Goal: Task Accomplishment & Management: Use online tool/utility

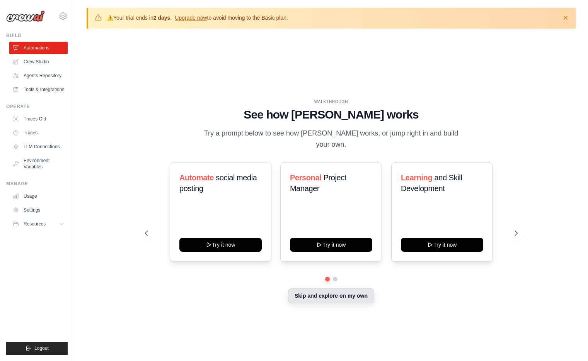
click at [338, 282] on div "Automate social media posting Try it now Personal Project Manager Try it now Le…" at bounding box center [331, 233] width 372 height 141
click at [339, 289] on button "Skip and explore on my own" at bounding box center [331, 296] width 86 height 15
click at [342, 303] on div "WALKTHROUGH See how CrewAI works Try a prompt below to see how CrewAI works, or…" at bounding box center [331, 208] width 391 height 218
click at [346, 296] on button "Skip and explore on my own" at bounding box center [331, 296] width 86 height 15
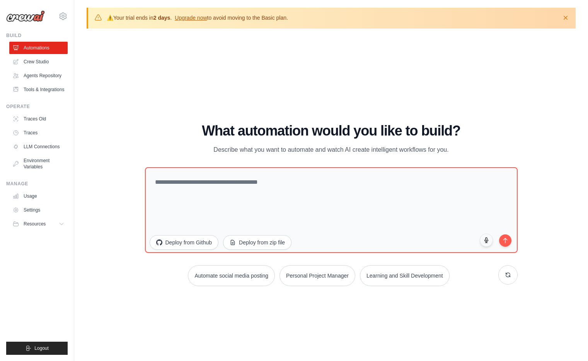
drag, startPoint x: 346, startPoint y: 296, endPoint x: 311, endPoint y: 319, distance: 41.6
click at [311, 319] on div "WALKTHROUGH See how CrewAI works Try a prompt below to see how CrewAI works, or…" at bounding box center [331, 208] width 489 height 346
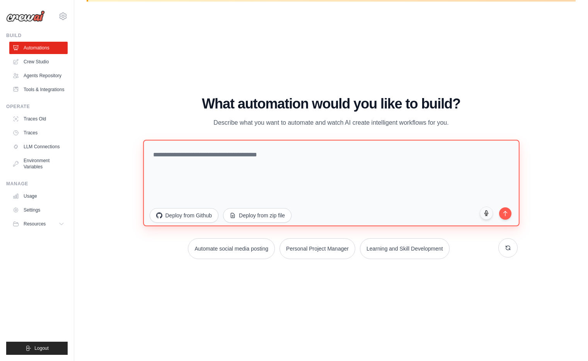
click at [189, 156] on textarea at bounding box center [331, 182] width 376 height 87
drag, startPoint x: 283, startPoint y: 155, endPoint x: 258, endPoint y: 153, distance: 25.2
click at [258, 153] on textarea "**********" at bounding box center [331, 182] width 376 height 87
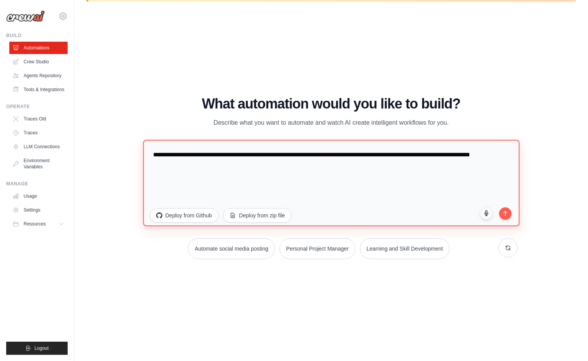
click at [203, 166] on textarea "**********" at bounding box center [331, 182] width 376 height 87
type textarea "**********"
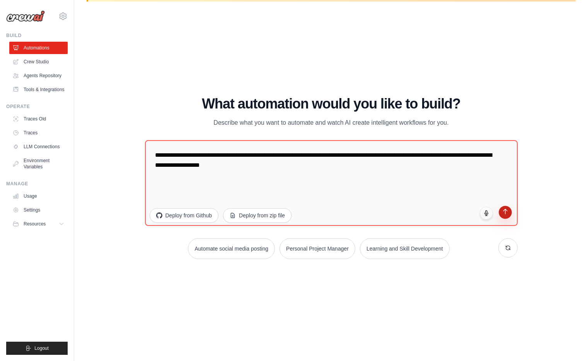
click at [503, 211] on icon "submit" at bounding box center [504, 211] width 7 height 7
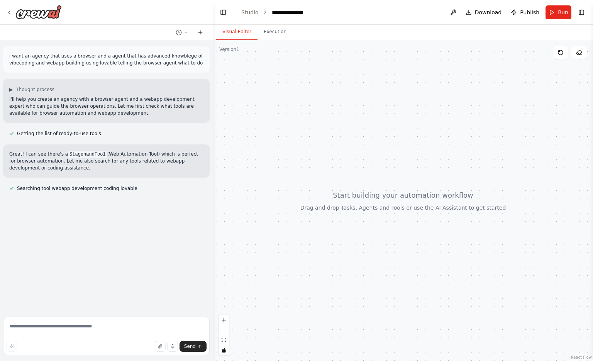
click at [379, 342] on div at bounding box center [403, 200] width 380 height 321
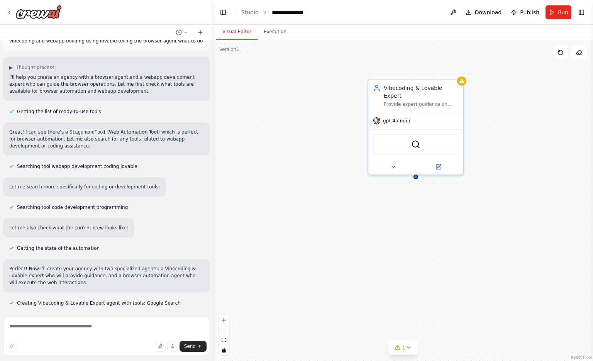
scroll to position [37, 0]
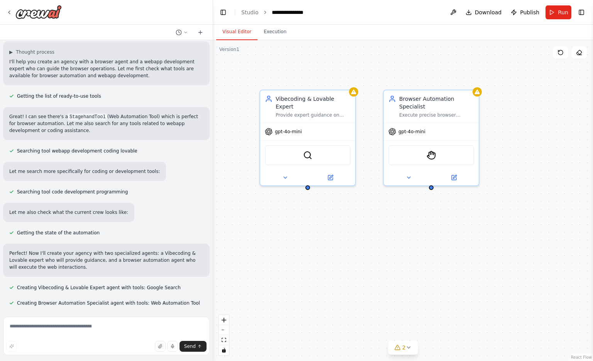
drag, startPoint x: 454, startPoint y: 228, endPoint x: 347, endPoint y: 238, distance: 108.3
click at [347, 238] on div "Vibecoding & Lovable Expert Provide expert guidance on vibecoding principles an…" at bounding box center [403, 200] width 380 height 321
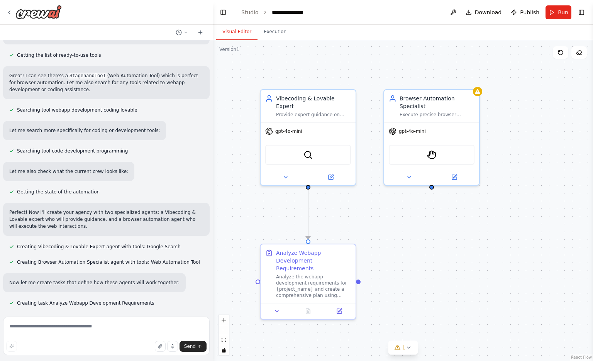
scroll to position [94, 0]
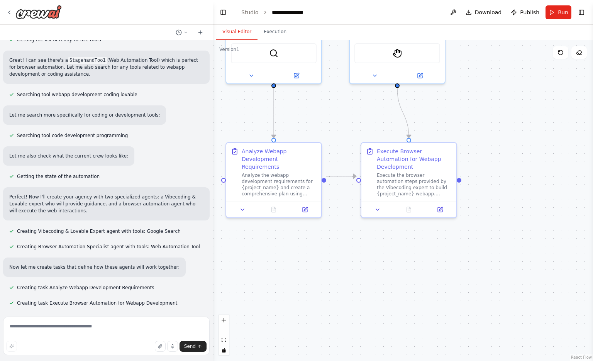
drag, startPoint x: 545, startPoint y: 262, endPoint x: 510, endPoint y: 158, distance: 109.2
click at [510, 158] on div ".deletable-edge-delete-btn { width: 20px; height: 20px; border: 0px solid #ffff…" at bounding box center [403, 200] width 380 height 321
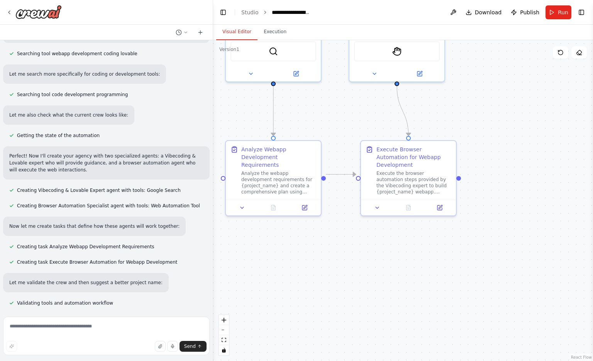
scroll to position [150, 0]
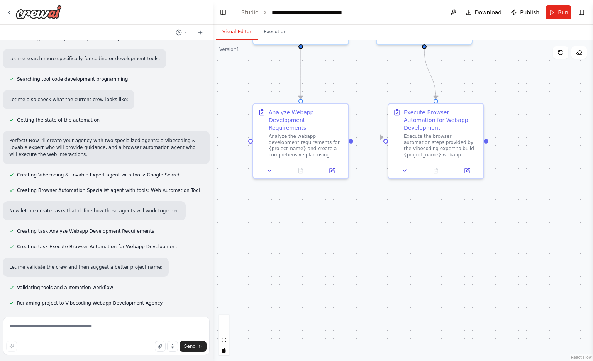
drag, startPoint x: 472, startPoint y: 231, endPoint x: 499, endPoint y: 197, distance: 43.7
click at [499, 197] on div ".deletable-edge-delete-btn { width: 20px; height: 20px; border: 0px solid #ffff…" at bounding box center [403, 200] width 380 height 321
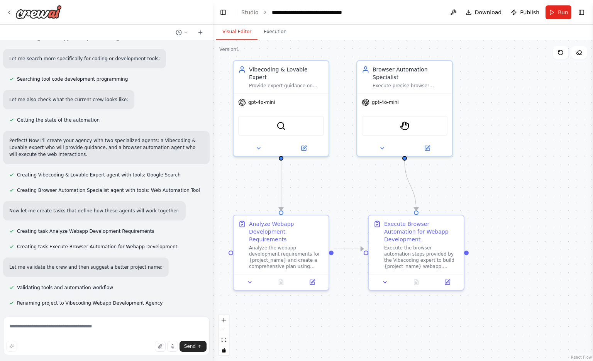
drag, startPoint x: 512, startPoint y: 104, endPoint x: 492, endPoint y: 212, distance: 110.0
click at [492, 212] on div ".deletable-edge-delete-btn { width: 20px; height: 20px; border: 0px solid #ffff…" at bounding box center [403, 200] width 380 height 321
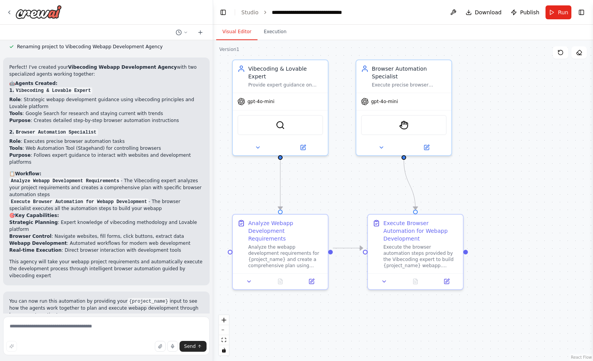
scroll to position [466, 0]
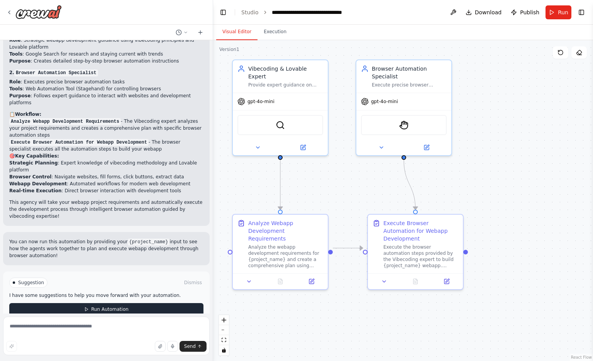
click at [147, 303] on button "Run Automation" at bounding box center [106, 309] width 194 height 12
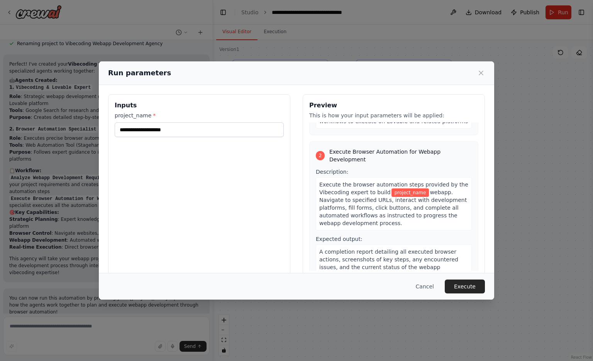
scroll to position [147, 0]
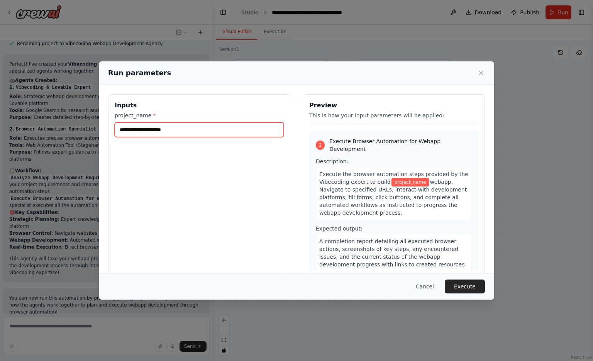
click at [235, 132] on input "project_name *" at bounding box center [199, 129] width 169 height 15
type input "**********"
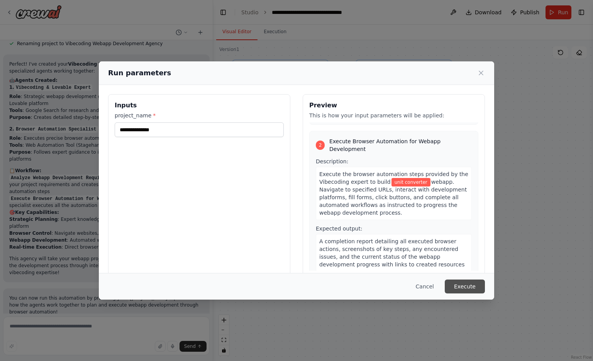
click at [479, 281] on button "Execute" at bounding box center [465, 287] width 40 height 14
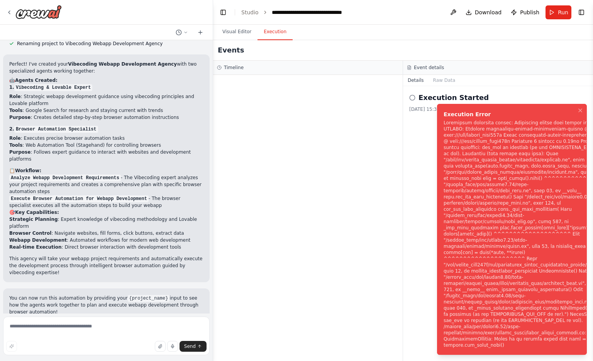
scroll to position [466, 0]
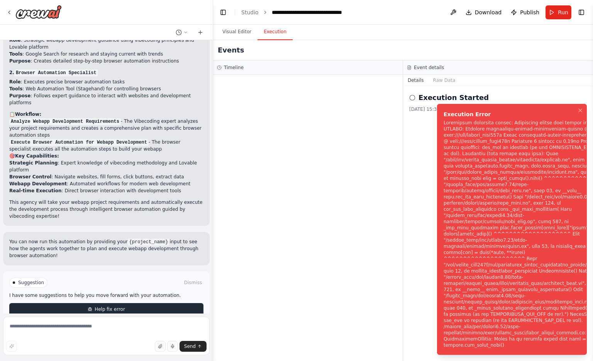
click at [131, 303] on button "Help fix error" at bounding box center [106, 309] width 194 height 12
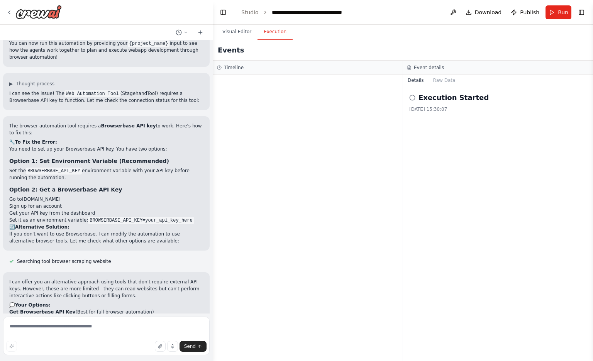
scroll to position [755, 0]
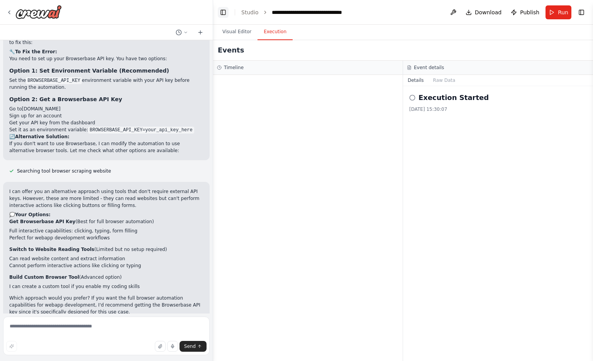
click at [225, 16] on button "Toggle Left Sidebar" at bounding box center [223, 12] width 11 height 11
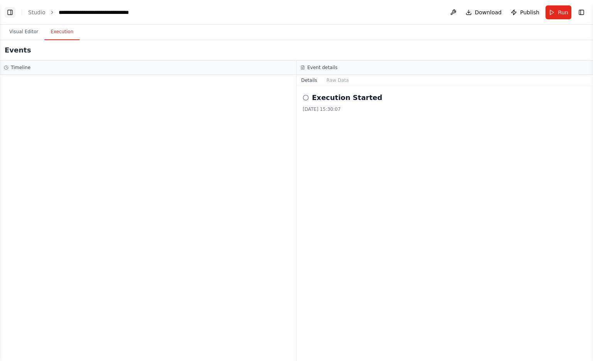
click at [14, 12] on button "Toggle Left Sidebar" at bounding box center [10, 12] width 11 height 11
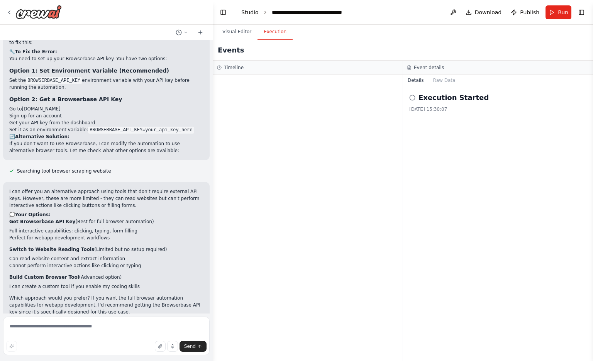
click at [251, 13] on link "Studio" at bounding box center [249, 12] width 17 height 6
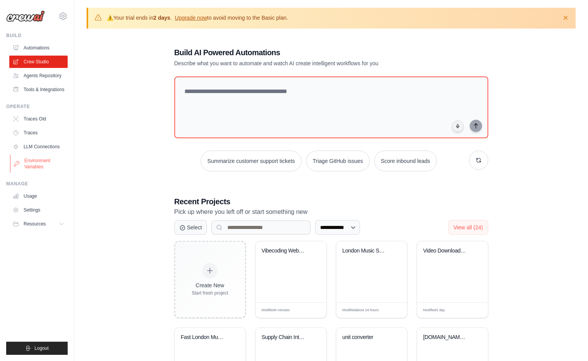
click at [36, 165] on link "Environment Variables" at bounding box center [39, 164] width 58 height 19
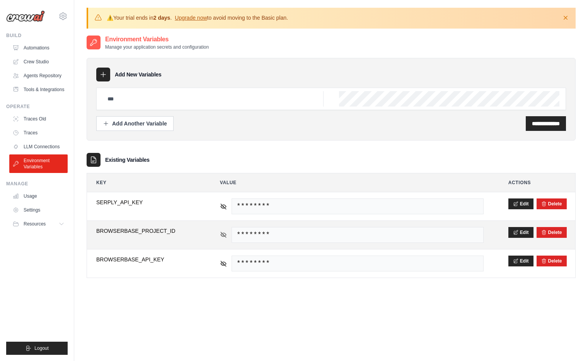
click at [225, 236] on icon at bounding box center [223, 234] width 7 height 7
click at [292, 233] on span "be6cb2da-f206-4ae9-bab6-776747972c07" at bounding box center [357, 235] width 252 height 16
click at [220, 234] on icon at bounding box center [223, 234] width 7 height 7
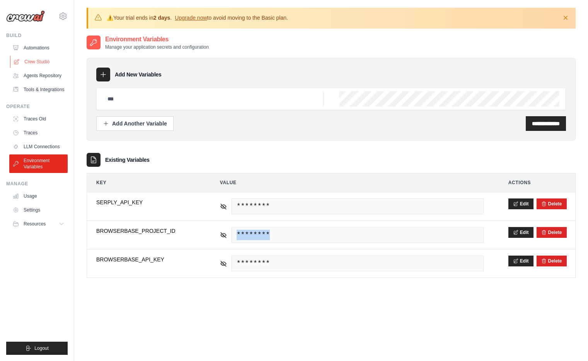
click at [39, 60] on link "Crew Studio" at bounding box center [39, 62] width 58 height 12
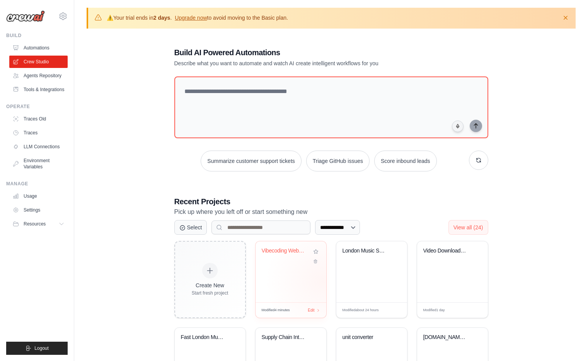
click at [323, 282] on div "Vibecoding Webapp Development Agenc..." at bounding box center [290, 271] width 71 height 61
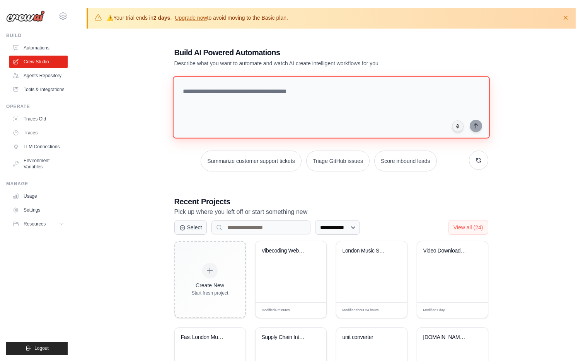
click at [236, 88] on textarea at bounding box center [330, 107] width 317 height 63
type textarea "**********"
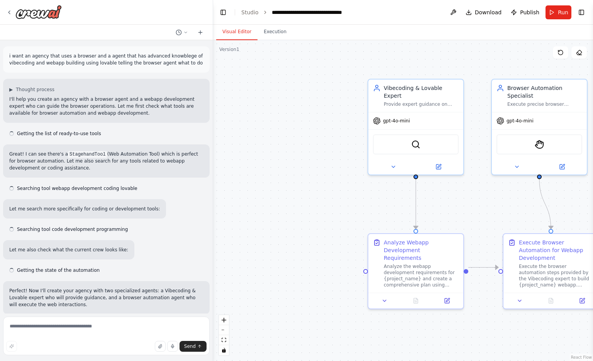
scroll to position [755, 0]
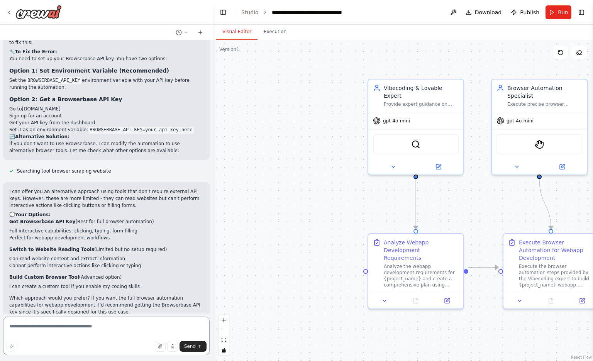
click at [97, 321] on textarea at bounding box center [106, 336] width 207 height 39
paste textarea "**********"
click at [187, 328] on textarea "**********" at bounding box center [106, 336] width 207 height 39
paste textarea "**********"
type textarea "**********"
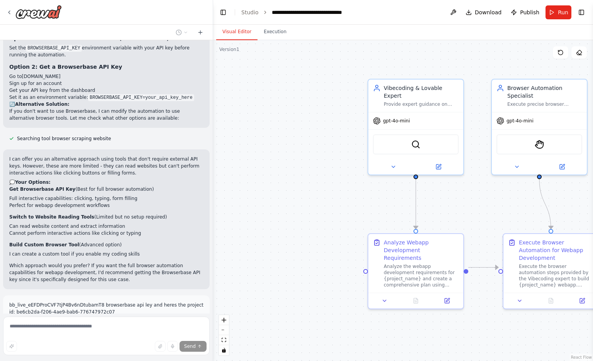
scroll to position [830, 0]
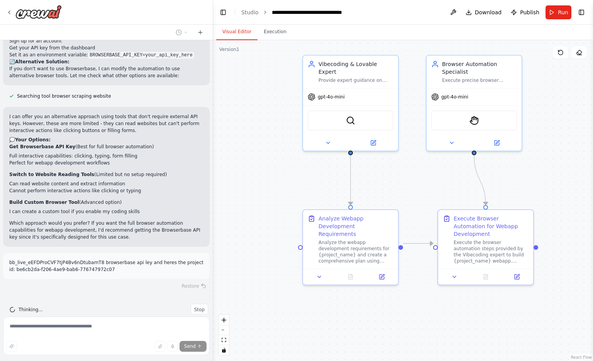
drag, startPoint x: 372, startPoint y: 196, endPoint x: 306, endPoint y: 172, distance: 70.9
click at [306, 172] on div ".deletable-edge-delete-btn { width: 20px; height: 20px; border: 0px solid #ffff…" at bounding box center [403, 200] width 380 height 321
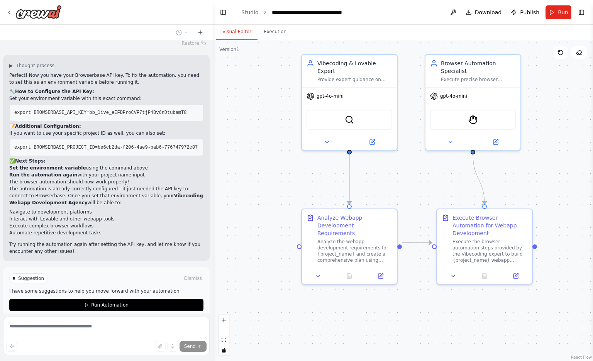
scroll to position [1099, 0]
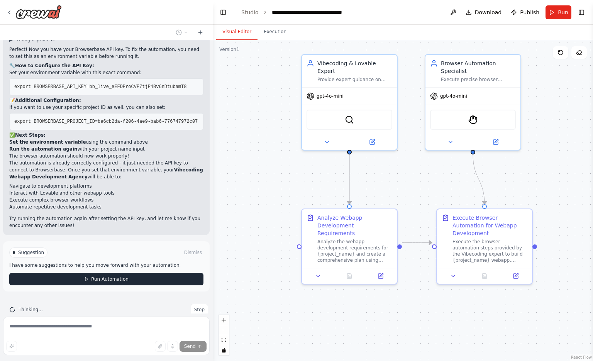
click at [96, 276] on span "Run Automation" at bounding box center [109, 279] width 37 height 6
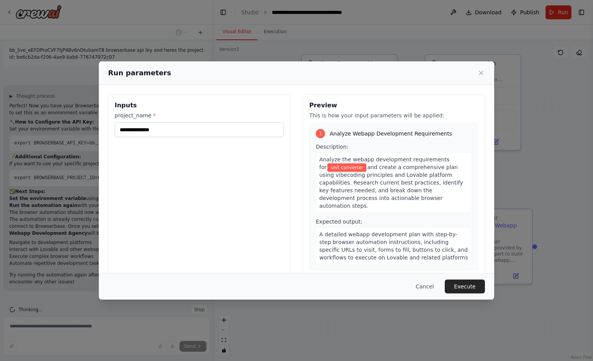
click at [461, 279] on div "Cancel Execute" at bounding box center [297, 286] width 396 height 27
click at [461, 287] on button "Execute" at bounding box center [465, 287] width 40 height 14
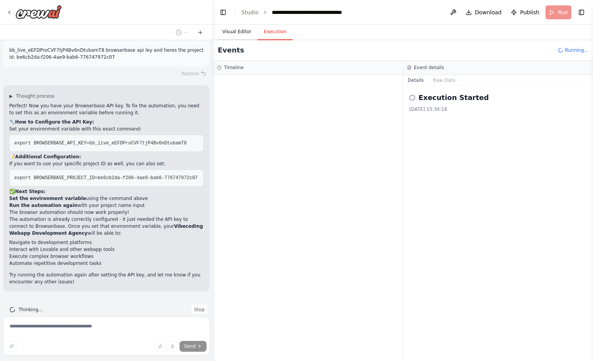
click at [238, 32] on button "Visual Editor" at bounding box center [236, 32] width 41 height 16
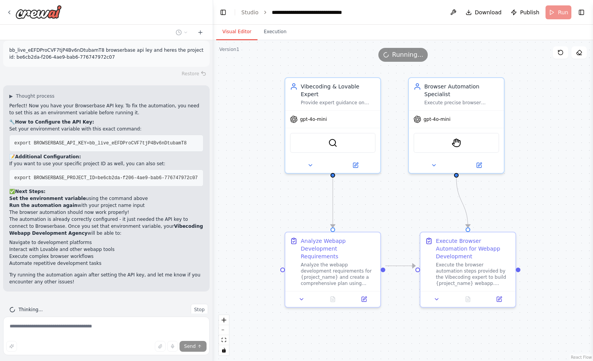
drag, startPoint x: 274, startPoint y: 74, endPoint x: 258, endPoint y: 96, distance: 27.6
click at [258, 96] on div ".deletable-edge-delete-btn { width: 20px; height: 20px; border: 0px solid #ffff…" at bounding box center [403, 200] width 380 height 321
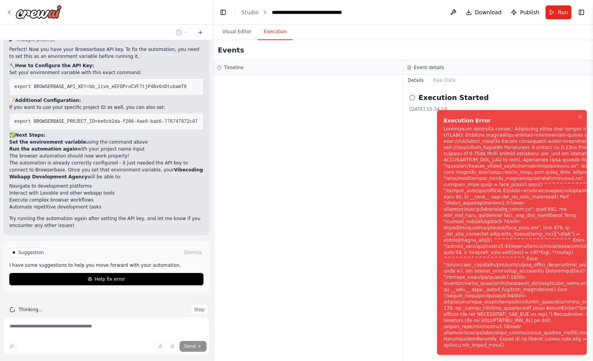
click at [271, 34] on button "Execution" at bounding box center [275, 32] width 35 height 16
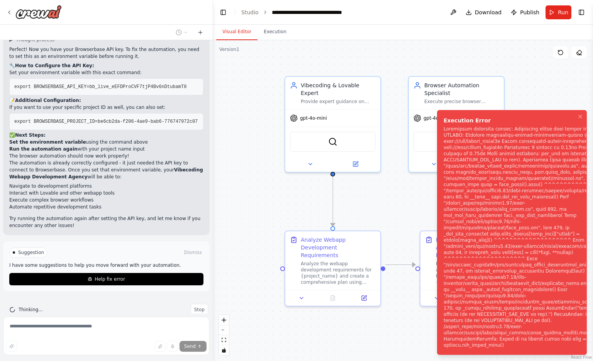
click at [248, 34] on button "Visual Editor" at bounding box center [236, 32] width 41 height 16
click at [582, 120] on icon "Notifications (F8)" at bounding box center [581, 117] width 6 height 6
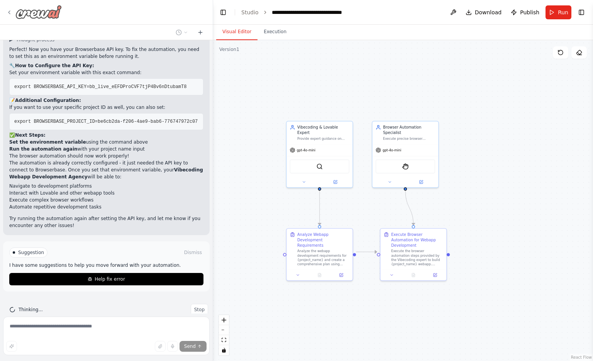
click at [29, 18] on img at bounding box center [38, 12] width 46 height 14
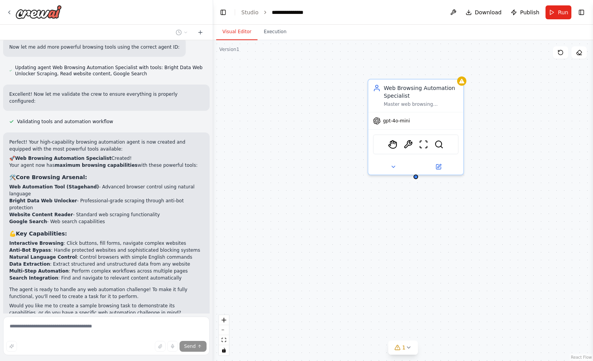
scroll to position [504, 0]
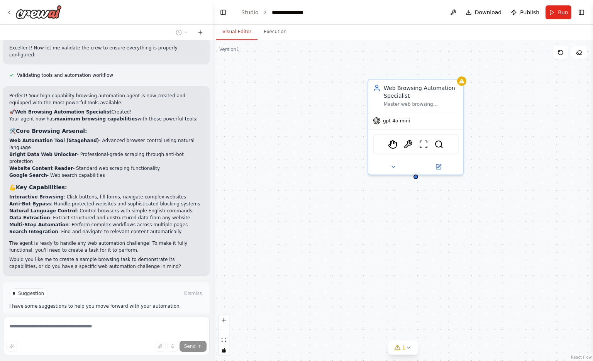
click at [197, 348] on span "Stop" at bounding box center [199, 351] width 10 height 6
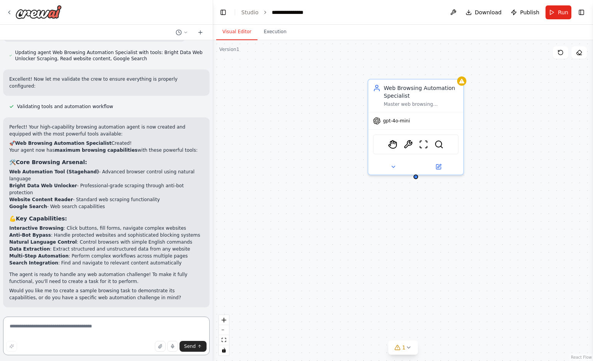
scroll to position [418, 0]
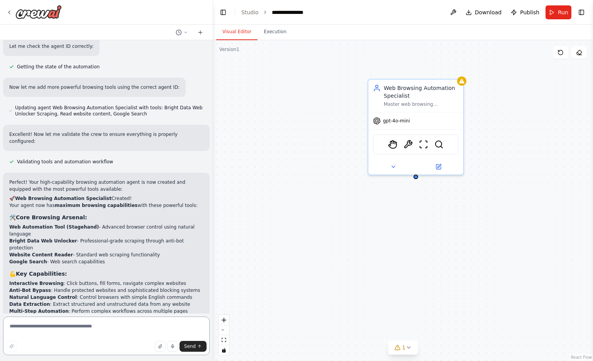
click at [136, 336] on textarea at bounding box center [106, 336] width 207 height 39
type textarea "**********"
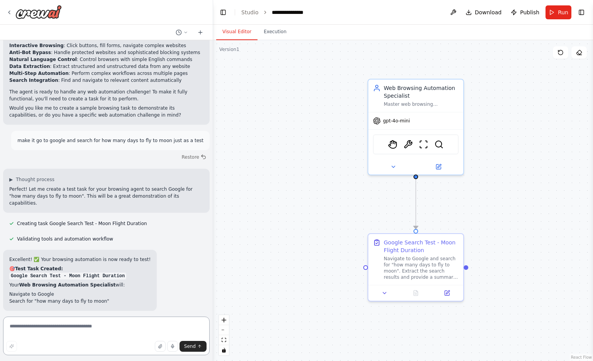
scroll to position [686, 0]
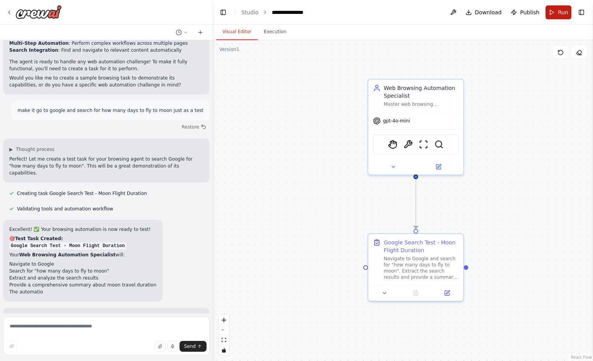
click at [559, 7] on button "Run" at bounding box center [559, 12] width 26 height 14
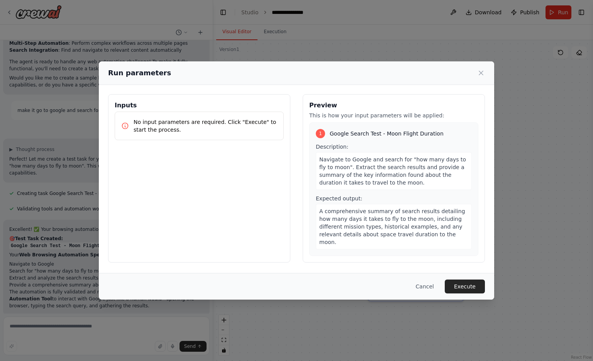
scroll to position [721, 0]
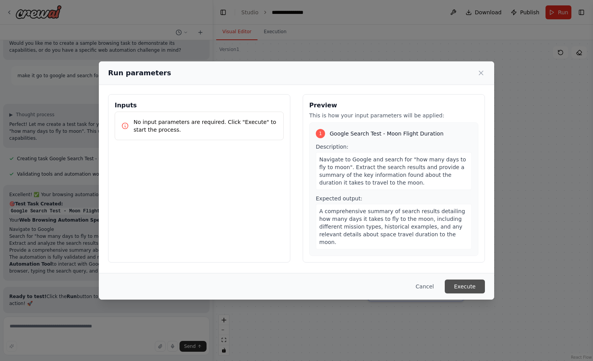
click at [480, 286] on button "Execute" at bounding box center [465, 287] width 40 height 14
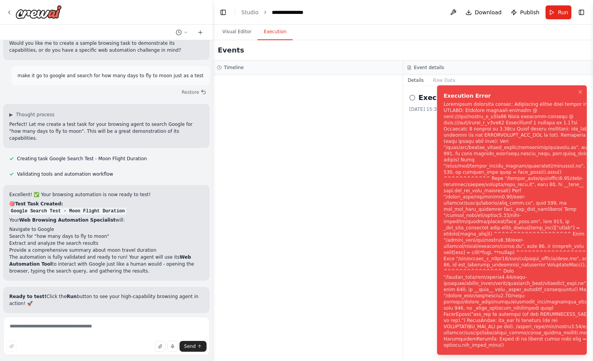
click at [136, 351] on button "Help fix error" at bounding box center [106, 357] width 194 height 12
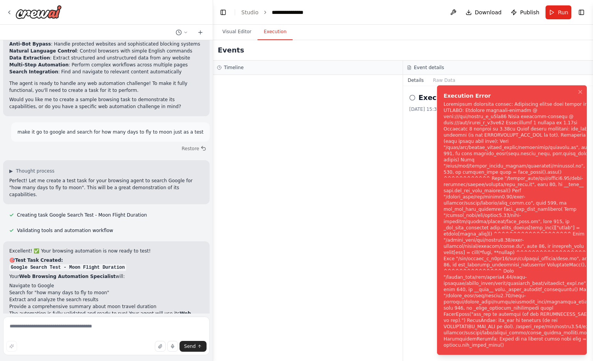
scroll to position [694, 0]
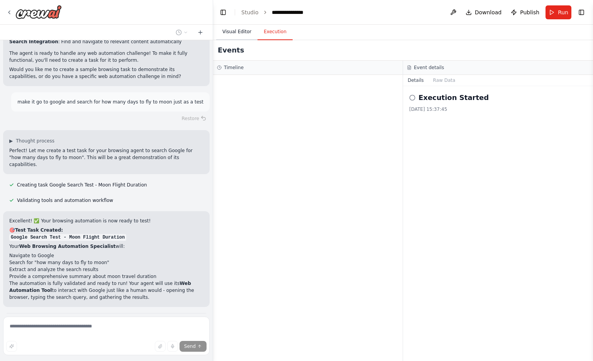
click at [236, 37] on button "Visual Editor" at bounding box center [236, 32] width 41 height 16
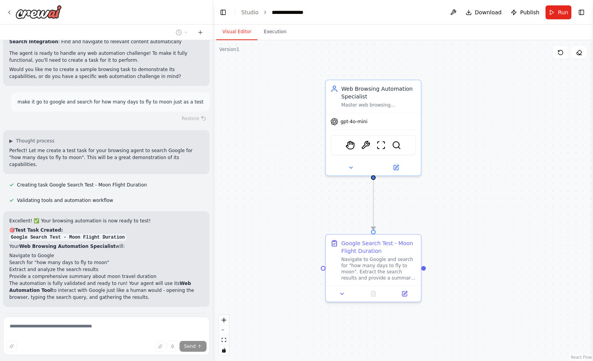
drag, startPoint x: 336, startPoint y: 197, endPoint x: 287, endPoint y: 198, distance: 49.1
click at [287, 198] on div ".deletable-edge-delete-btn { width: 20px; height: 20px; border: 0px solid #ffff…" at bounding box center [403, 200] width 380 height 321
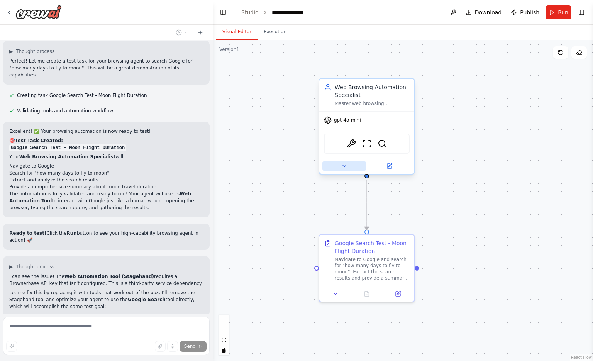
scroll to position [839, 0]
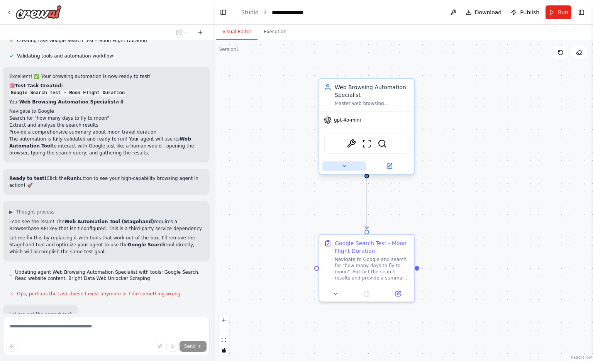
click at [344, 166] on icon at bounding box center [344, 166] width 3 height 2
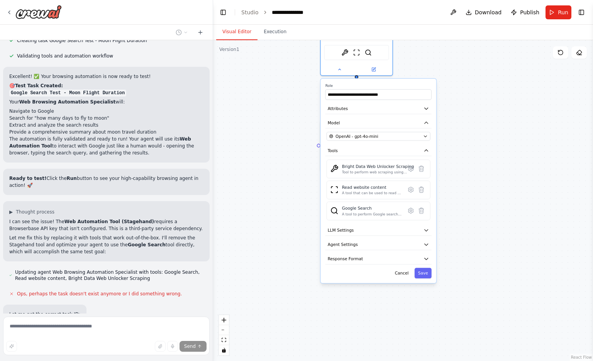
scroll to position [854, 0]
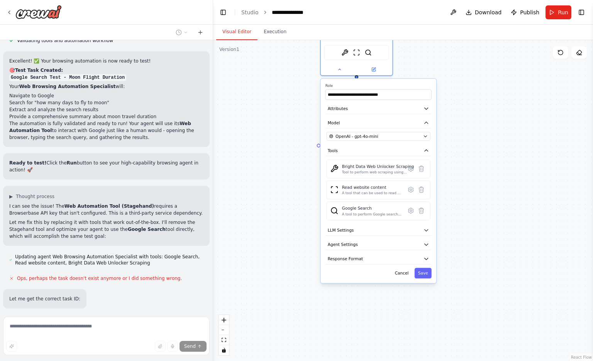
drag, startPoint x: 496, startPoint y: 226, endPoint x: 482, endPoint y: 115, distance: 112.6
click at [482, 115] on div ".deletable-edge-delete-btn { width: 20px; height: 20px; border: 0px solid #ffff…" at bounding box center [403, 200] width 380 height 321
click at [378, 243] on button "Agent Settings" at bounding box center [379, 245] width 106 height 11
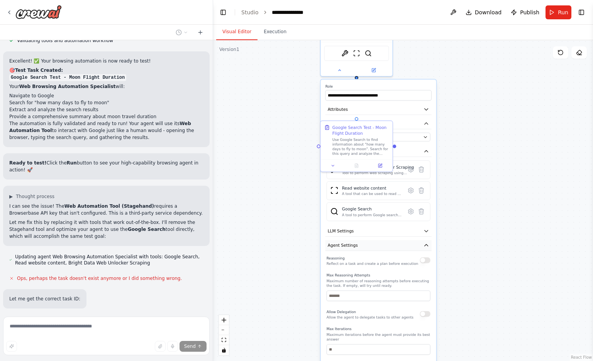
click at [378, 243] on button "Agent Settings" at bounding box center [379, 245] width 106 height 11
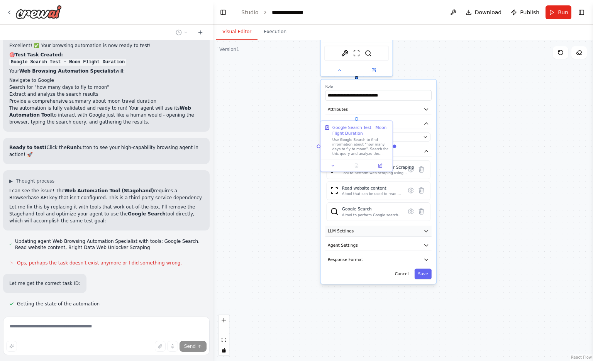
click at [378, 230] on button "LLM Settings" at bounding box center [379, 231] width 106 height 11
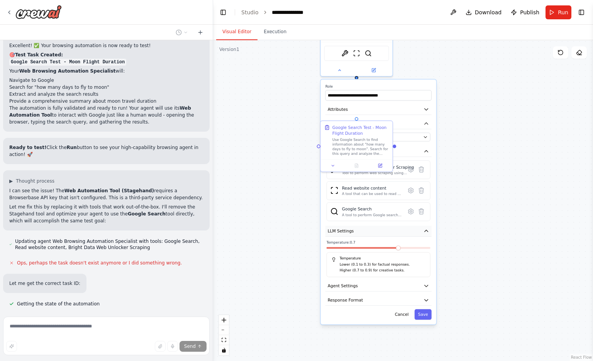
click at [378, 230] on button "LLM Settings" at bounding box center [379, 231] width 106 height 11
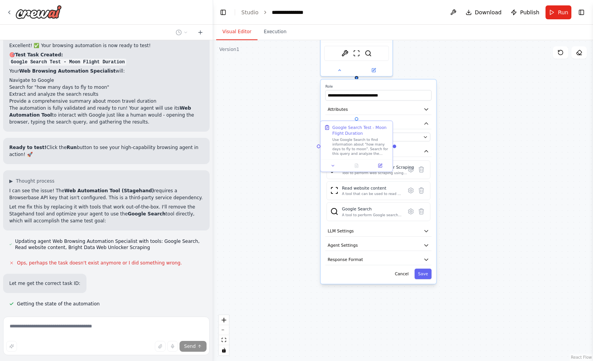
click at [122, 330] on div "Validating tools and automation workflow" at bounding box center [106, 334] width 207 height 9
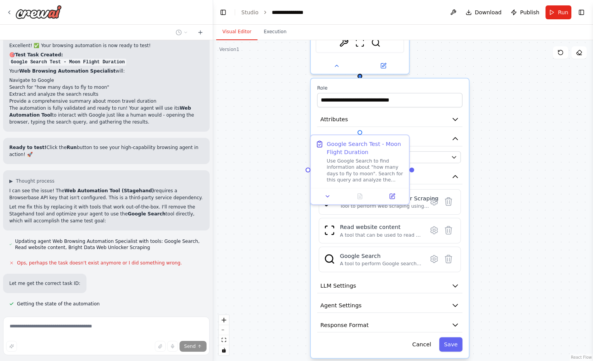
scroll to position [888, 0]
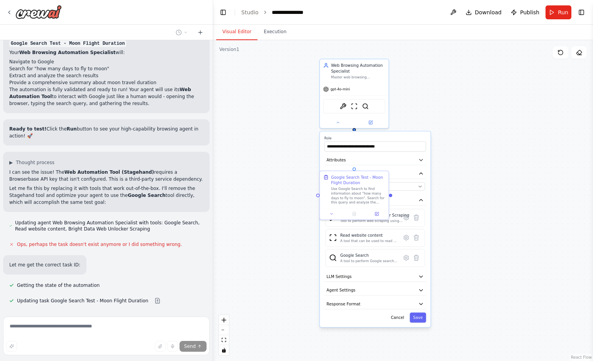
drag, startPoint x: 482, startPoint y: 82, endPoint x: 480, endPoint y: 172, distance: 90.0
click at [480, 172] on div ".deletable-edge-delete-btn { width: 20px; height: 20px; border: 0px solid #ffff…" at bounding box center [403, 200] width 380 height 321
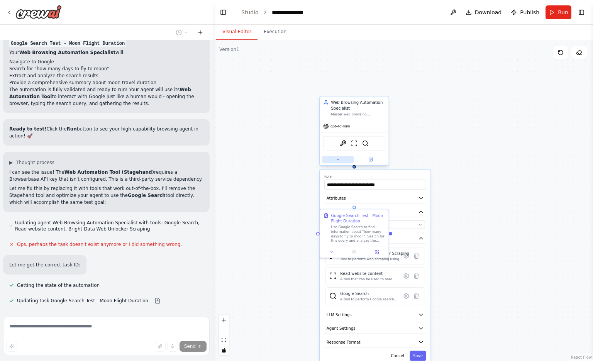
click at [335, 161] on button at bounding box center [338, 159] width 32 height 7
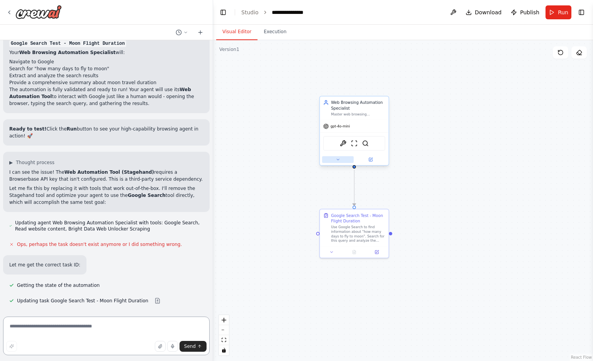
scroll to position [954, 0]
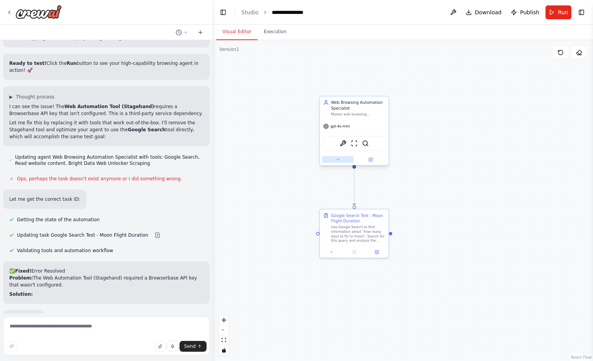
click at [335, 161] on button at bounding box center [338, 159] width 32 height 7
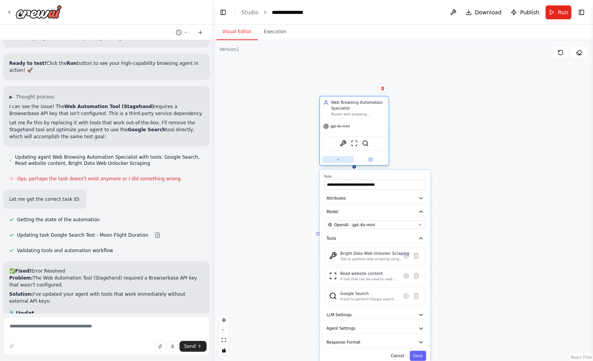
scroll to position [999, 0]
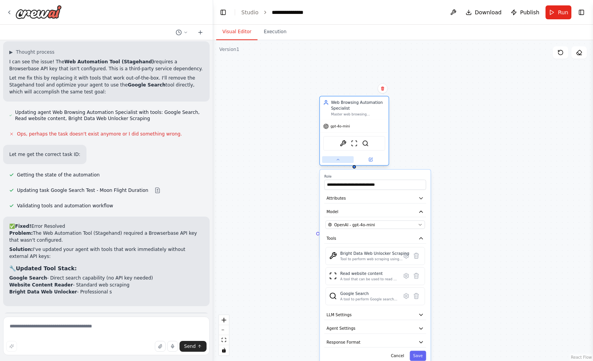
click at [335, 161] on button at bounding box center [338, 159] width 32 height 7
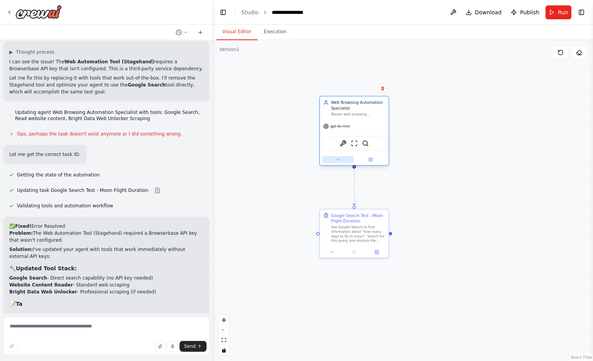
click at [335, 161] on button at bounding box center [338, 159] width 32 height 7
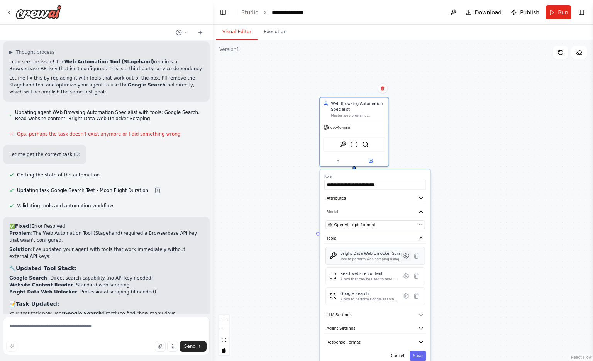
click at [406, 257] on icon at bounding box center [406, 255] width 5 height 5
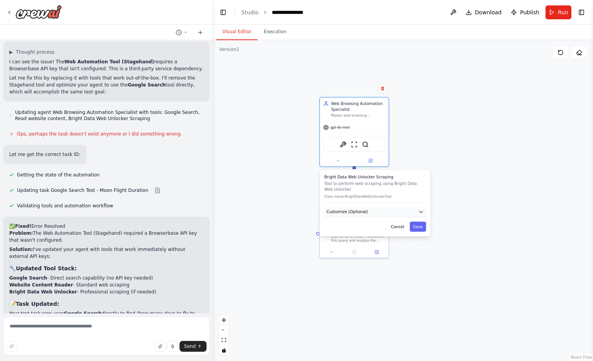
click at [394, 212] on button "Customize (Optional)" at bounding box center [376, 212] width 102 height 10
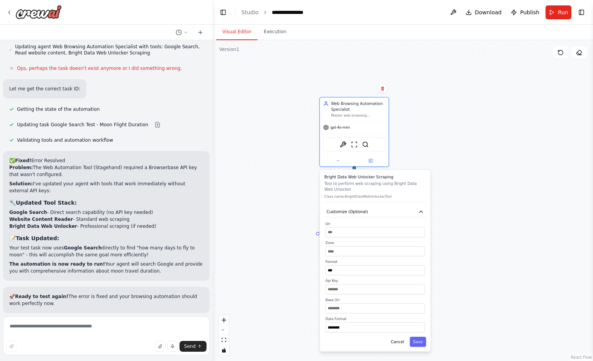
click at [122, 354] on span "Run Automation" at bounding box center [109, 357] width 37 height 6
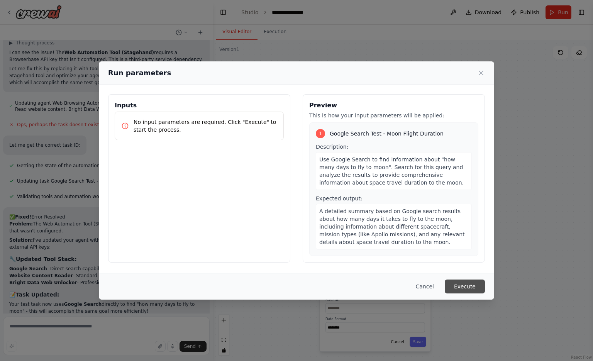
click at [464, 290] on button "Execute" at bounding box center [465, 287] width 40 height 14
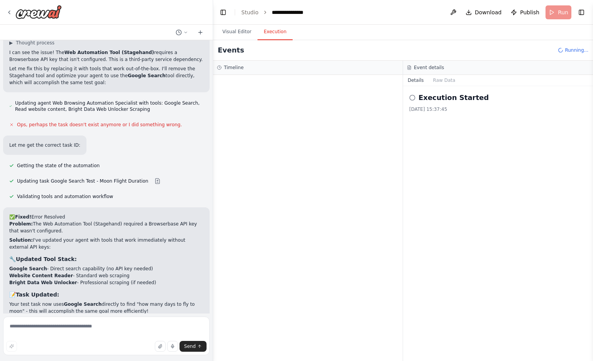
scroll to position [1064, 0]
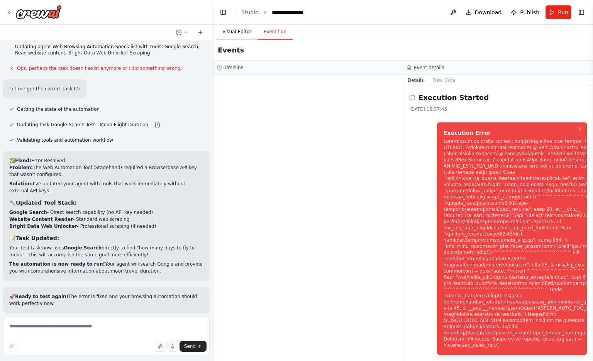
click at [250, 32] on button "Visual Editor" at bounding box center [236, 32] width 41 height 16
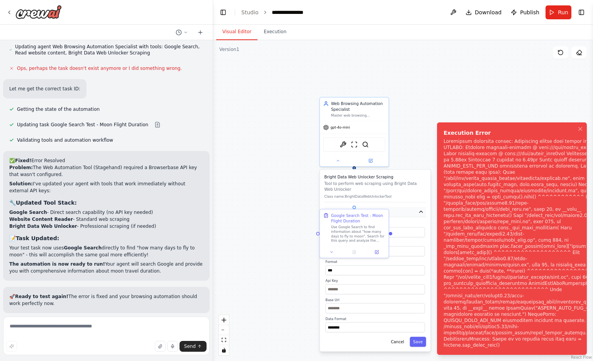
click at [417, 211] on button "Customize (Optional)" at bounding box center [376, 212] width 102 height 10
click at [413, 210] on button "Customize (Optional)" at bounding box center [376, 212] width 102 height 10
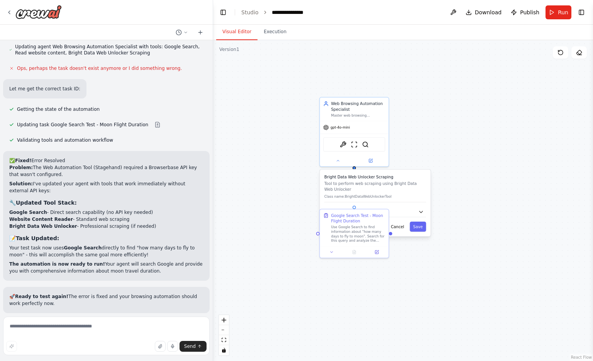
click at [413, 122] on div ".deletable-edge-delete-btn { width: 20px; height: 20px; border: 0px solid #ffff…" at bounding box center [403, 200] width 380 height 321
click at [335, 168] on div ".deletable-edge-delete-btn { width: 20px; height: 20px; border: 0px solid #ffff…" at bounding box center [403, 200] width 380 height 321
click at [338, 164] on div at bounding box center [354, 159] width 69 height 11
click at [342, 160] on button at bounding box center [338, 159] width 32 height 7
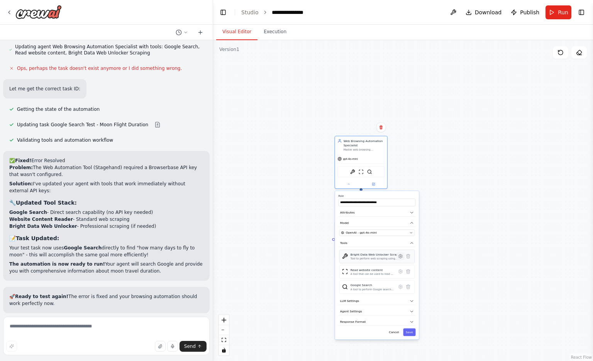
click at [401, 257] on icon at bounding box center [400, 257] width 3 height 4
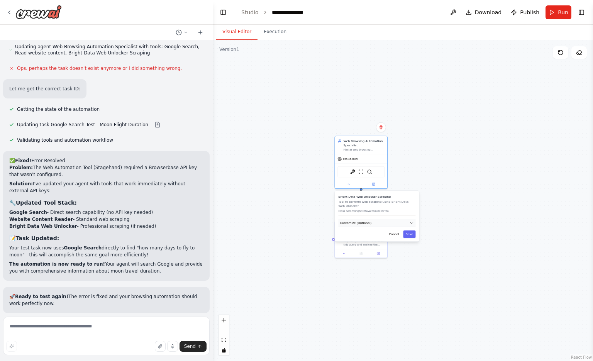
click at [387, 225] on button "Customize (Optional)" at bounding box center [376, 223] width 77 height 8
click at [368, 282] on input "text" at bounding box center [378, 282] width 76 height 8
click at [354, 284] on input "text" at bounding box center [378, 282] width 76 height 8
paste input "**********"
type input "**********"
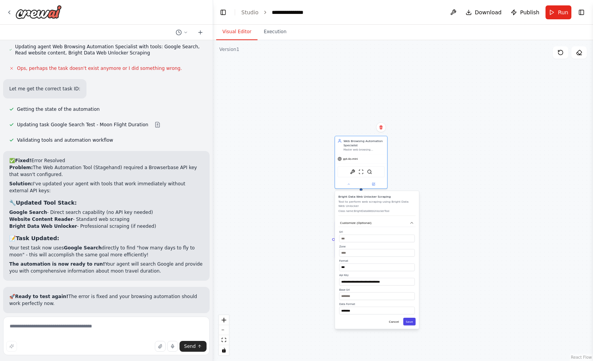
click at [410, 322] on button "Save" at bounding box center [409, 322] width 12 height 8
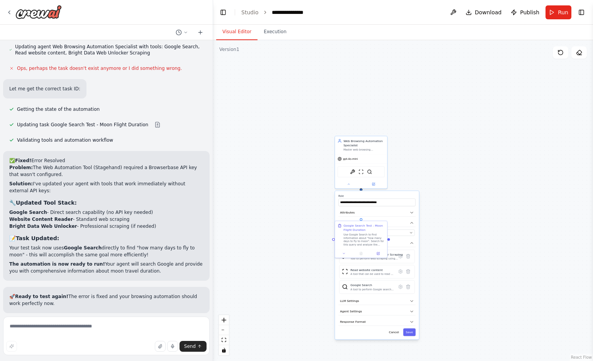
click at [451, 196] on div ".deletable-edge-delete-btn { width: 20px; height: 20px; border: 0px solid #ffff…" at bounding box center [403, 200] width 380 height 321
click at [557, 5] on button "Run" at bounding box center [559, 12] width 26 height 14
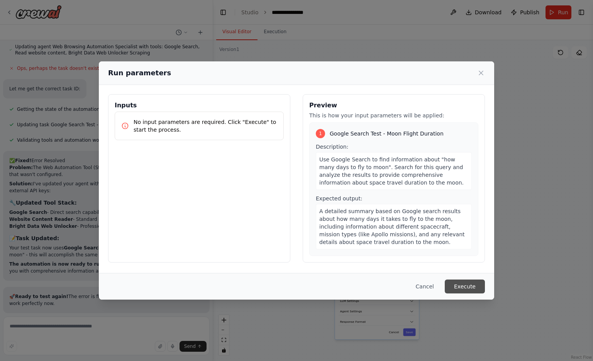
click at [460, 282] on button "Execute" at bounding box center [465, 287] width 40 height 14
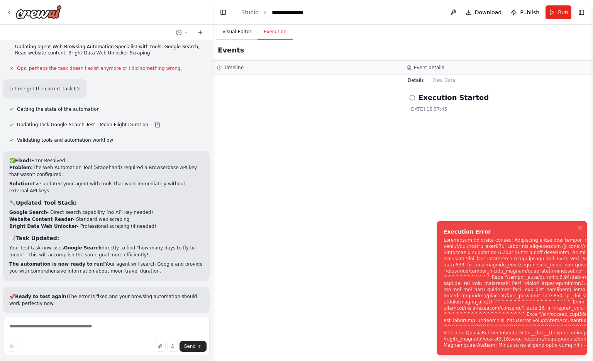
click at [245, 34] on button "Visual Editor" at bounding box center [236, 32] width 41 height 16
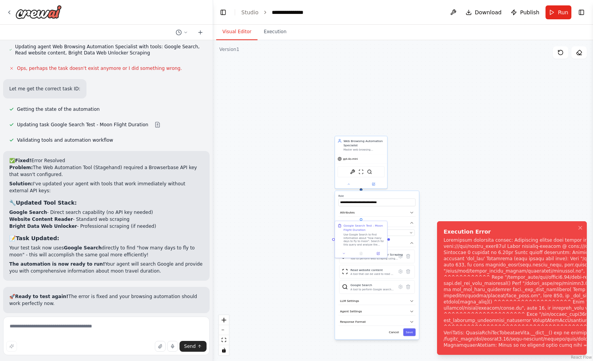
click at [456, 165] on div ".deletable-edge-delete-btn { width: 20px; height: 20px; border: 0px solid #ffff…" at bounding box center [403, 200] width 380 height 321
click at [400, 257] on icon at bounding box center [400, 257] width 3 height 4
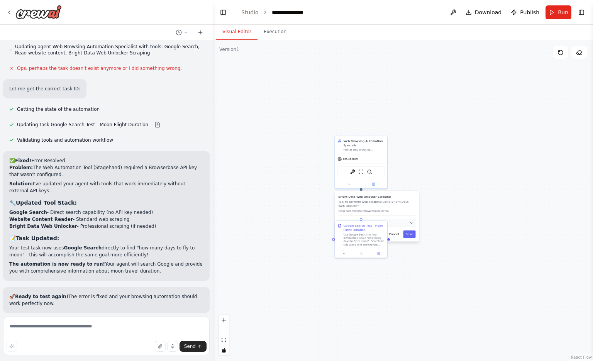
click at [408, 226] on button "Customize (Optional)" at bounding box center [376, 223] width 77 height 8
click at [397, 279] on input "**********" at bounding box center [378, 282] width 76 height 8
click at [412, 326] on div "Bright Data Web Unlocker Scraping Tool to perform web scraping using Bright Dat…" at bounding box center [377, 260] width 84 height 138
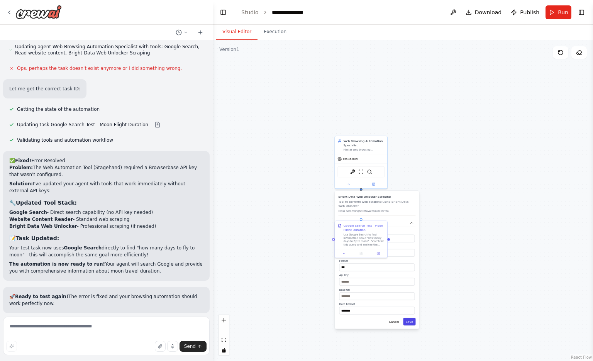
click at [411, 319] on button "Save" at bounding box center [409, 322] width 12 height 8
click at [442, 280] on div ".deletable-edge-delete-btn { width: 20px; height: 20px; border: 0px solid #ffff…" at bounding box center [403, 200] width 380 height 321
click at [89, 322] on textarea at bounding box center [106, 336] width 207 height 39
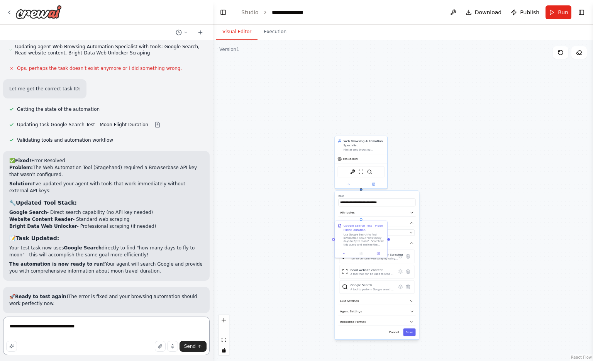
paste textarea "**********"
type textarea "**********"
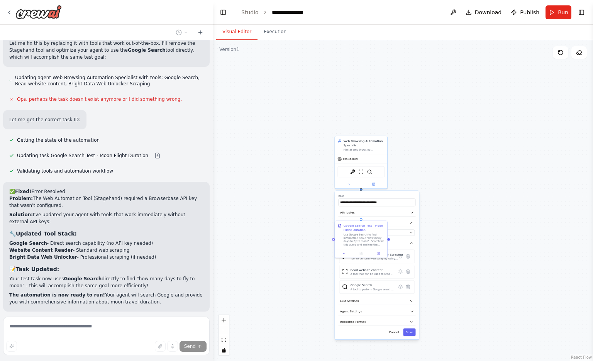
scroll to position [1076, 0]
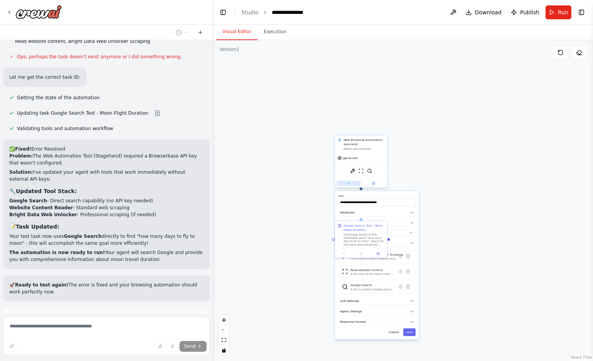
click at [350, 183] on icon at bounding box center [348, 183] width 3 height 3
click at [450, 218] on div ".deletable-edge-delete-btn { width: 20px; height: 20px; border: 0px solid #ffff…" at bounding box center [403, 200] width 380 height 321
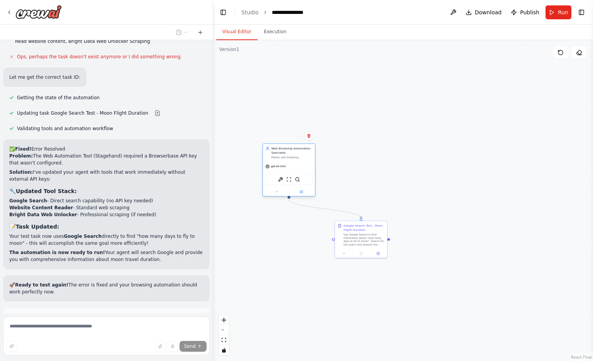
drag, startPoint x: 378, startPoint y: 151, endPoint x: 307, endPoint y: 158, distance: 71.1
click at [307, 158] on div "Web Browsing Automation Specialist Master web browsing automation by navigating…" at bounding box center [289, 153] width 52 height 18
click at [427, 170] on div ".deletable-edge-delete-btn { width: 20px; height: 20px; border: 0px solid #ffff…" at bounding box center [403, 200] width 380 height 321
drag, startPoint x: 381, startPoint y: 229, endPoint x: 307, endPoint y: 240, distance: 74.6
click at [307, 240] on div "Google Search Test - Moon Flight Duration Use Google Search to find information…" at bounding box center [296, 242] width 41 height 23
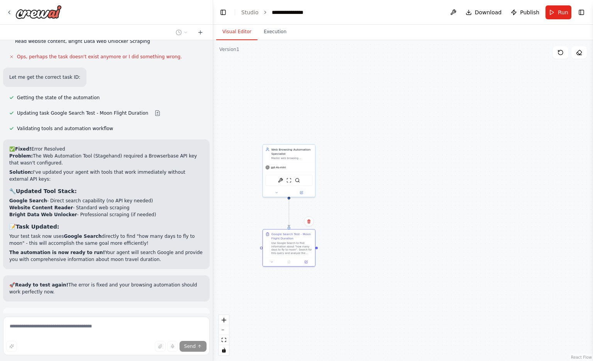
click at [414, 186] on div ".deletable-edge-delete-btn { width: 20px; height: 20px; border: 0px solid #ffff…" at bounding box center [403, 200] width 380 height 321
drag, startPoint x: 414, startPoint y: 186, endPoint x: 484, endPoint y: 213, distance: 74.8
click at [484, 213] on div ".deletable-edge-delete-btn { width: 20px; height: 20px; border: 0px solid #ffff…" at bounding box center [403, 200] width 380 height 321
click at [194, 361] on span "Stop" at bounding box center [199, 365] width 10 height 6
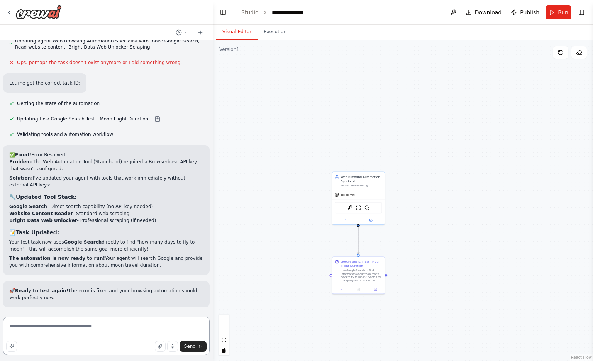
scroll to position [1008, 0]
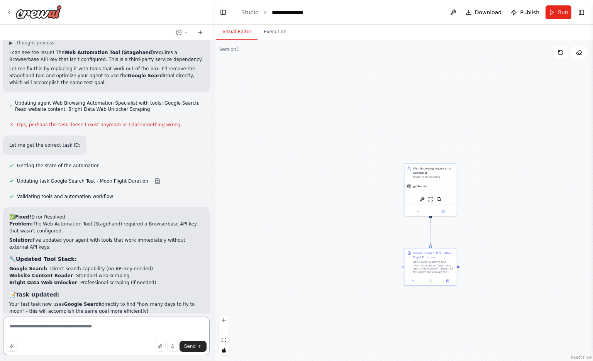
click at [109, 329] on textarea "**********" at bounding box center [106, 336] width 207 height 39
click at [118, 324] on textarea "**********" at bounding box center [106, 336] width 207 height 39
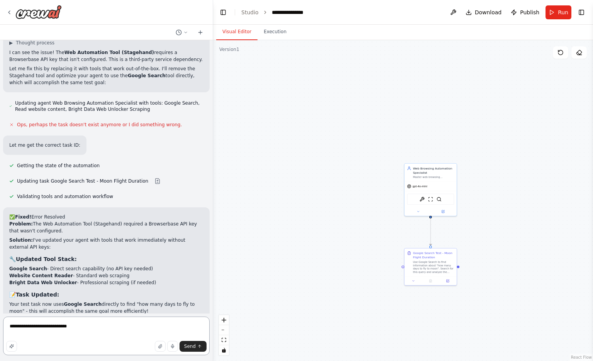
paste textarea "**********"
type textarea "**********"
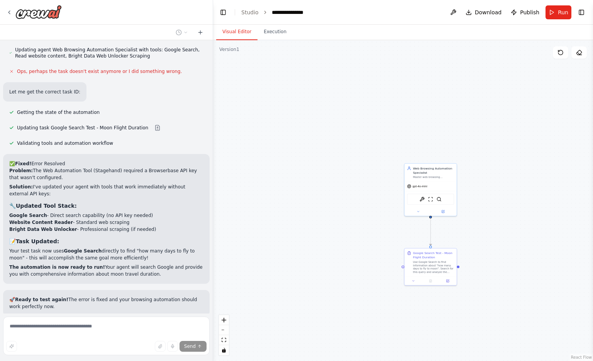
scroll to position [1104, 0]
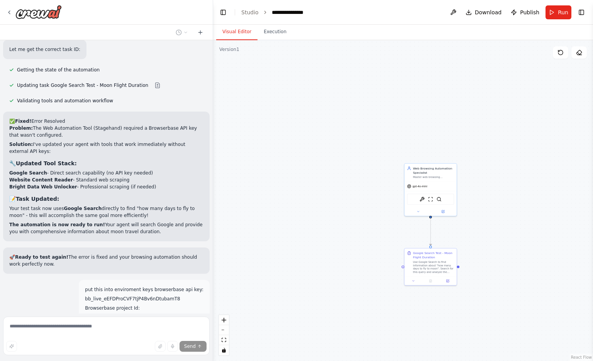
click at [149, 346] on div "Thinking... Stop" at bounding box center [106, 358] width 207 height 24
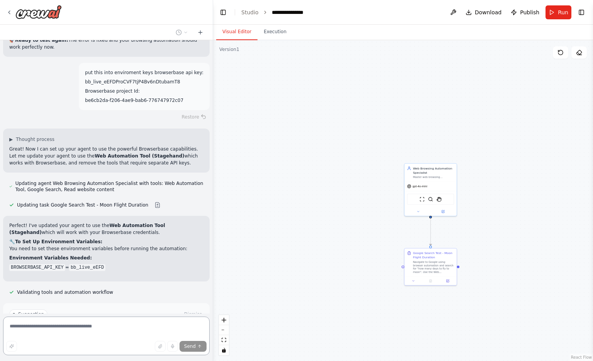
scroll to position [1323, 0]
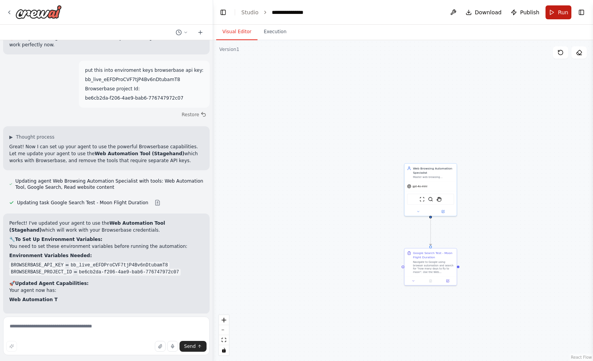
click at [551, 12] on button "Run" at bounding box center [559, 12] width 26 height 14
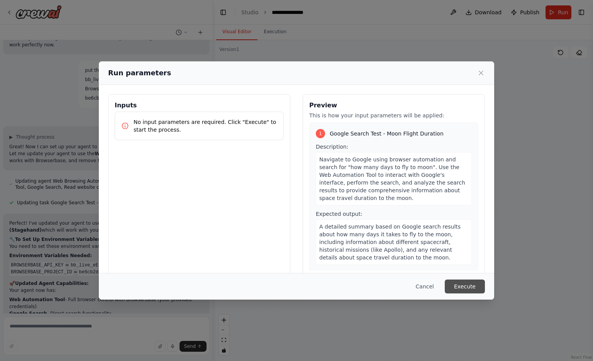
scroll to position [1409, 0]
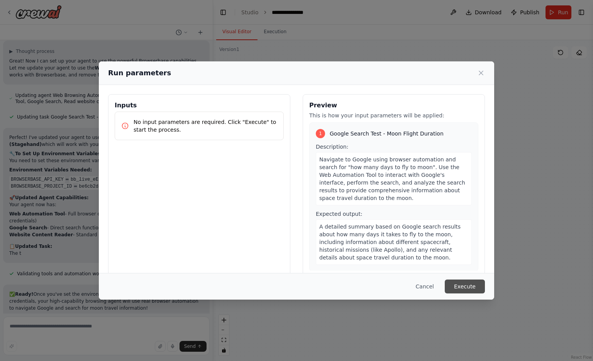
click at [463, 283] on button "Execute" at bounding box center [465, 287] width 40 height 14
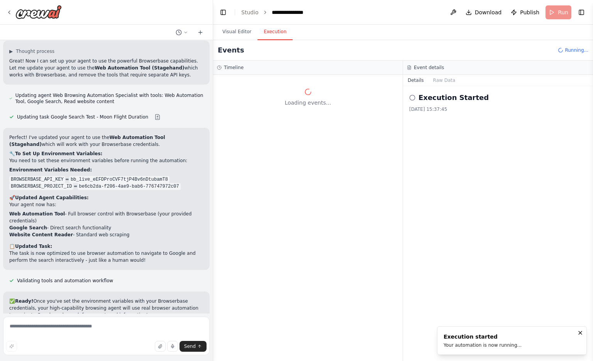
scroll to position [1430, 0]
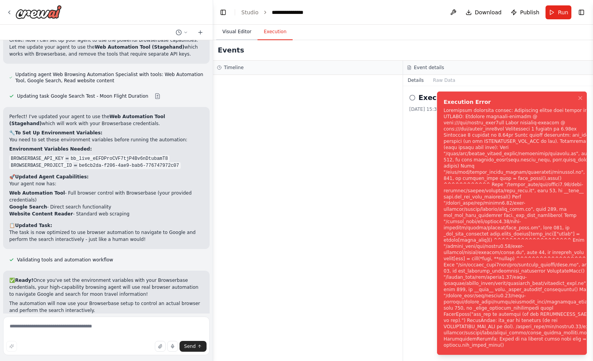
click at [243, 37] on button "Visual Editor" at bounding box center [236, 32] width 41 height 16
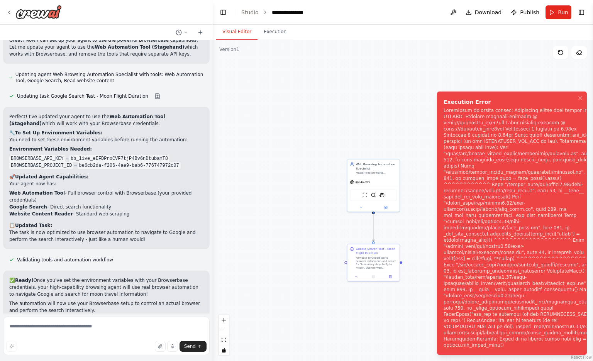
drag, startPoint x: 303, startPoint y: 176, endPoint x: 246, endPoint y: 172, distance: 56.9
click at [246, 172] on div ".deletable-edge-delete-btn { width: 20px; height: 20px; border: 0px solid #ffff…" at bounding box center [403, 200] width 380 height 321
click at [253, 14] on link "Studio" at bounding box center [249, 12] width 17 height 6
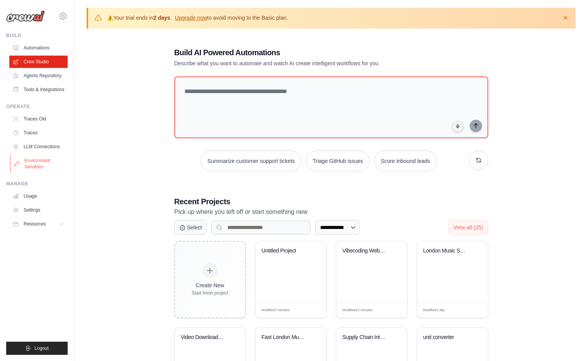
click at [50, 172] on link "Environment Variables" at bounding box center [39, 164] width 58 height 19
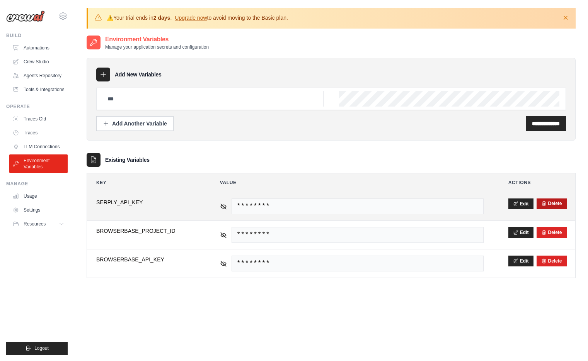
click at [553, 202] on button "Delete" at bounding box center [551, 204] width 21 height 6
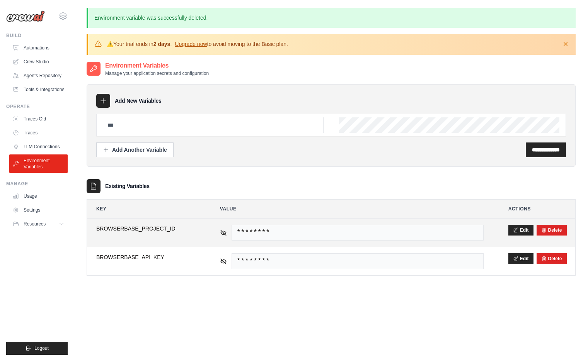
click at [550, 237] on td "Edit [GEOGRAPHIC_DATA]" at bounding box center [537, 233] width 76 height 28
click at [550, 232] on button "Delete" at bounding box center [551, 230] width 21 height 6
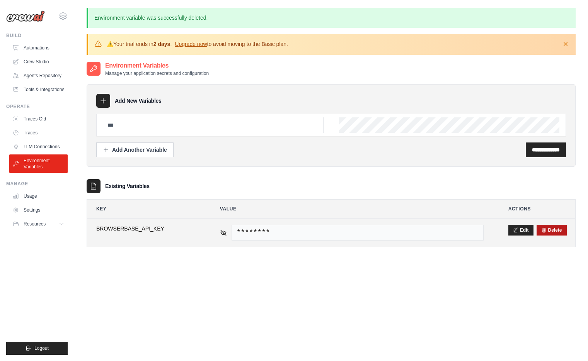
click at [552, 235] on div "Delete" at bounding box center [551, 230] width 30 height 11
click at [555, 232] on button "Delete" at bounding box center [551, 230] width 21 height 6
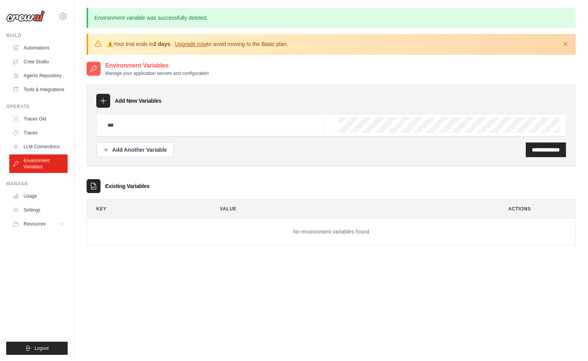
click at [141, 134] on div at bounding box center [330, 125] width 469 height 22
click at [124, 124] on input "text" at bounding box center [213, 124] width 221 height 15
drag, startPoint x: 124, startPoint y: 124, endPoint x: 148, endPoint y: 113, distance: 26.3
click at [148, 113] on div "**********" at bounding box center [331, 125] width 489 height 83
click at [117, 109] on div "**********" at bounding box center [331, 125] width 489 height 83
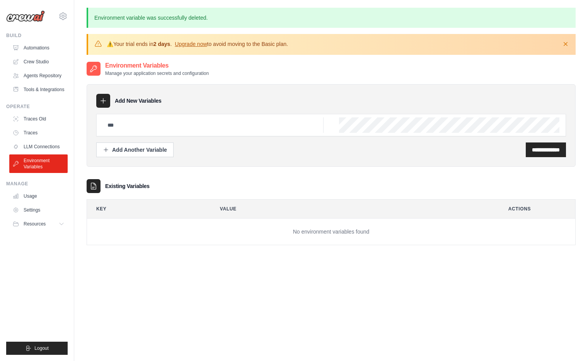
click at [108, 104] on div at bounding box center [103, 101] width 14 height 14
click at [139, 146] on div "Add Another Variable" at bounding box center [135, 150] width 64 height 8
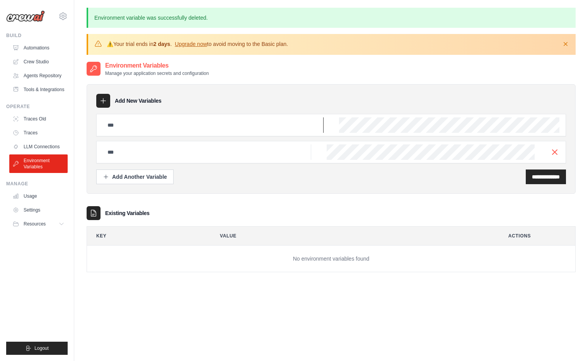
click at [119, 125] on input "text" at bounding box center [213, 124] width 221 height 15
click at [126, 156] on input "text" at bounding box center [207, 151] width 208 height 15
click at [553, 153] on line "button" at bounding box center [554, 152] width 5 height 5
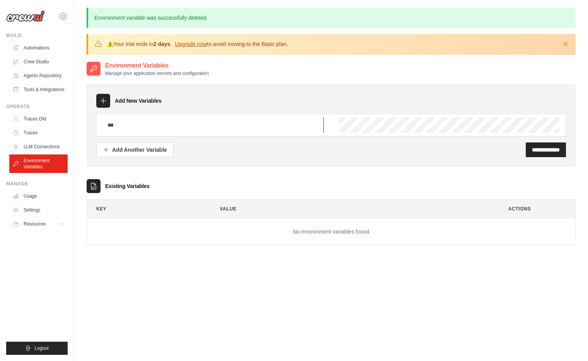
click at [207, 125] on input "text" at bounding box center [213, 124] width 221 height 15
paste input "**********"
type input "**********"
click at [185, 120] on input "text" at bounding box center [213, 124] width 221 height 15
paste input "**********"
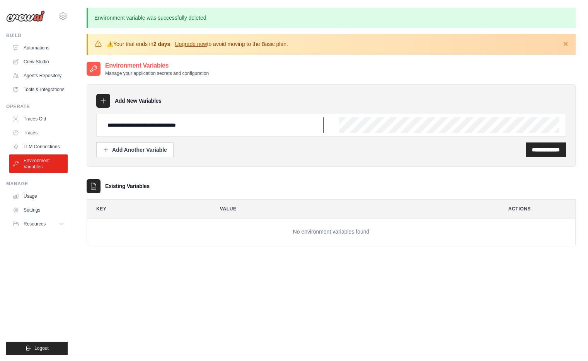
type input "**********"
click at [356, 112] on div "**********" at bounding box center [331, 125] width 489 height 83
click at [277, 121] on input "**********" at bounding box center [213, 124] width 221 height 15
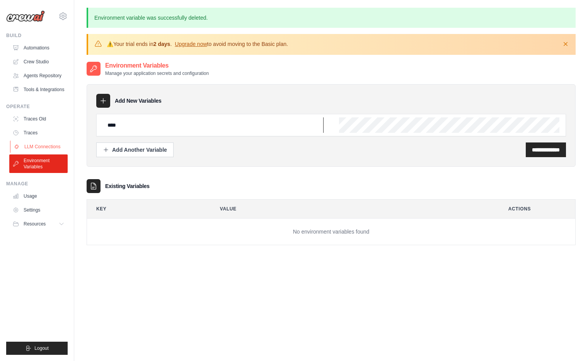
type input "****"
click at [24, 142] on link "LLM Connections" at bounding box center [39, 147] width 58 height 12
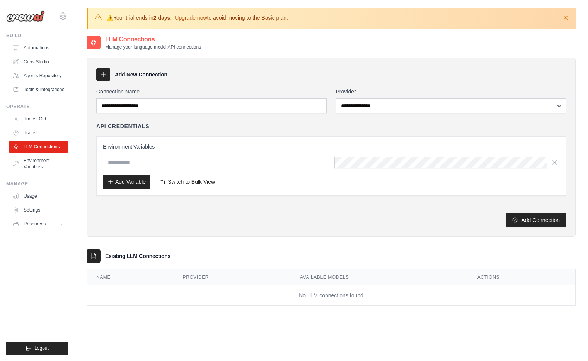
click at [145, 163] on input "text" at bounding box center [215, 163] width 225 height 12
click at [326, 124] on div "API Credentials" at bounding box center [330, 126] width 469 height 8
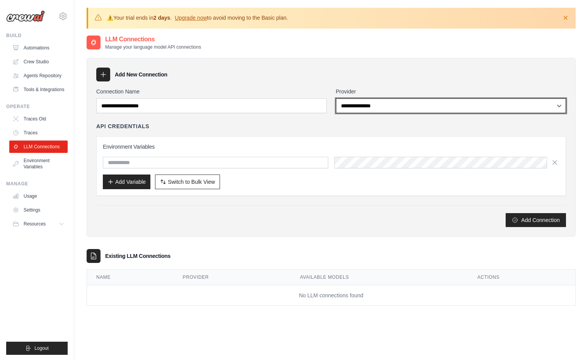
click at [359, 107] on select "**********" at bounding box center [451, 106] width 230 height 15
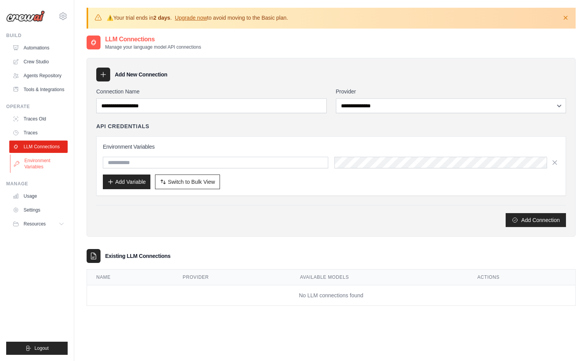
click at [37, 164] on link "Environment Variables" at bounding box center [39, 164] width 58 height 19
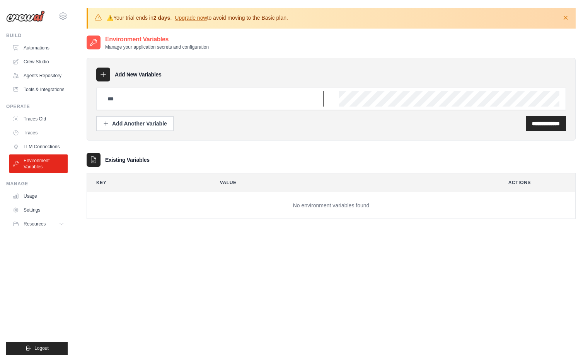
click at [284, 101] on input "text" at bounding box center [213, 98] width 221 height 15
click at [207, 131] on div "**********" at bounding box center [331, 99] width 489 height 83
click at [236, 95] on input "text" at bounding box center [213, 98] width 221 height 15
click at [266, 248] on div "**********" at bounding box center [331, 215] width 489 height 361
click at [155, 102] on input "text" at bounding box center [213, 98] width 221 height 15
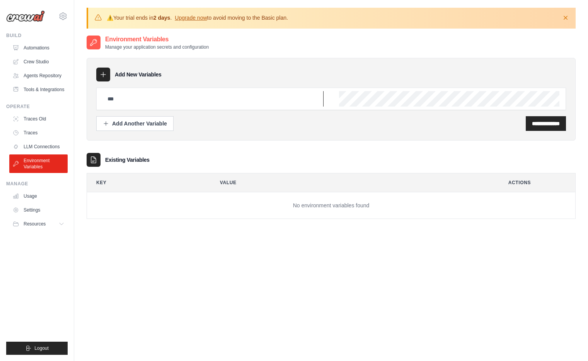
paste input "**********"
type input "**********"
click at [207, 119] on div "**********" at bounding box center [330, 123] width 469 height 15
click at [160, 124] on div "Add Another Variable" at bounding box center [135, 123] width 64 height 8
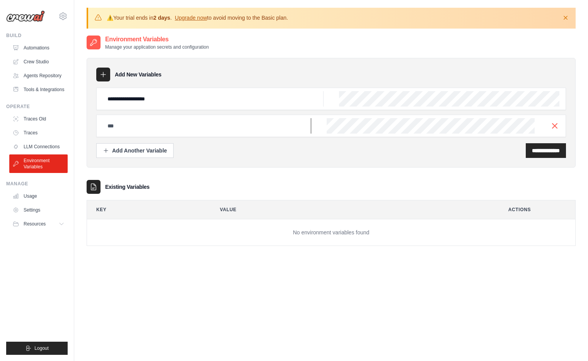
click at [174, 124] on input "text" at bounding box center [207, 125] width 208 height 15
click at [208, 121] on input "text" at bounding box center [207, 125] width 208 height 15
paste input "**********"
type input "**********"
click at [546, 156] on div "**********" at bounding box center [545, 150] width 40 height 15
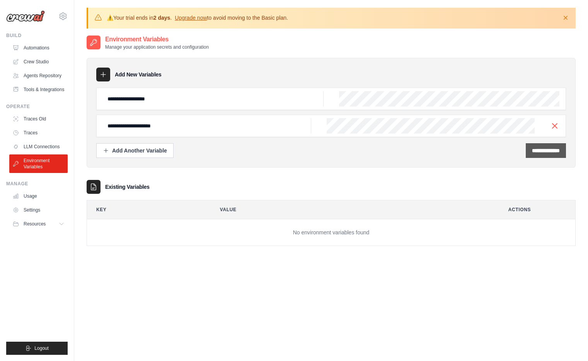
click at [549, 150] on input "**********" at bounding box center [546, 151] width 28 height 8
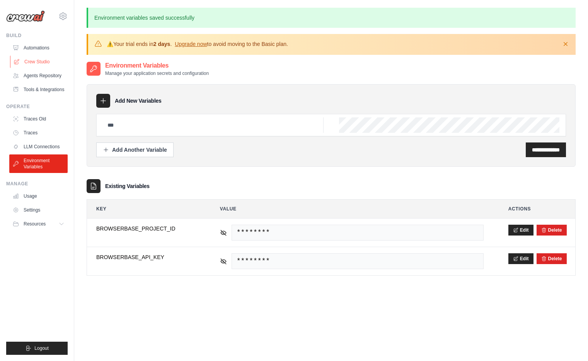
click at [49, 59] on link "Crew Studio" at bounding box center [39, 62] width 58 height 12
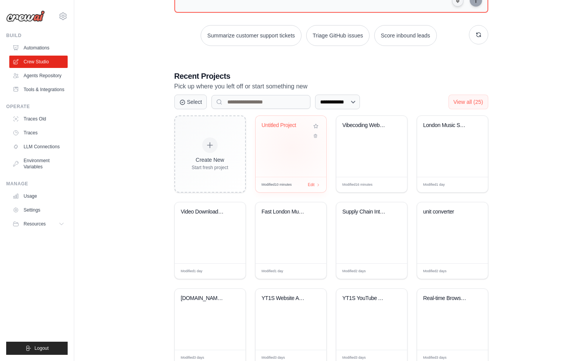
click at [296, 150] on div "Untitled Project" at bounding box center [290, 146] width 71 height 61
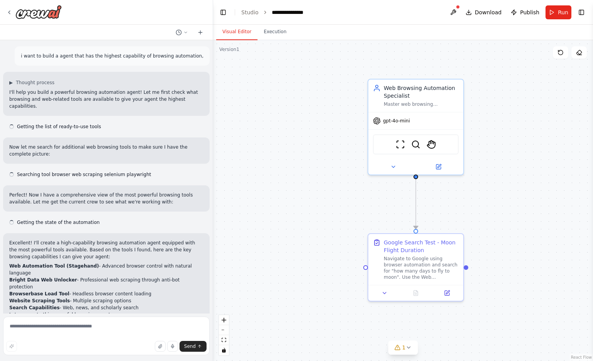
scroll to position [1373, 0]
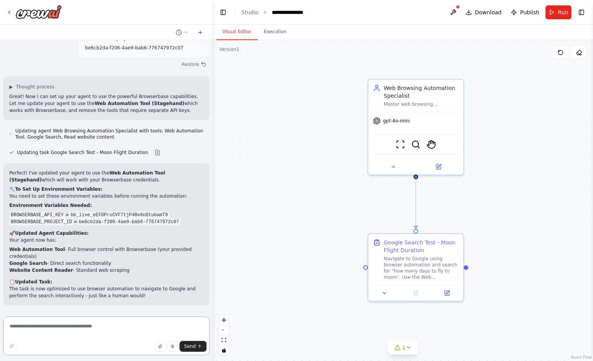
click at [191, 336] on textarea at bounding box center [106, 336] width 207 height 39
click at [408, 345] on icon at bounding box center [409, 348] width 6 height 6
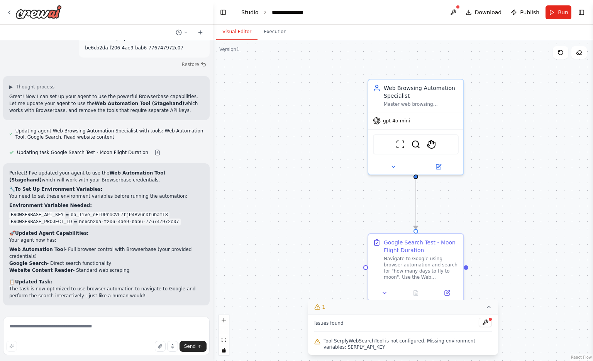
click at [253, 15] on link "Studio" at bounding box center [249, 12] width 17 height 6
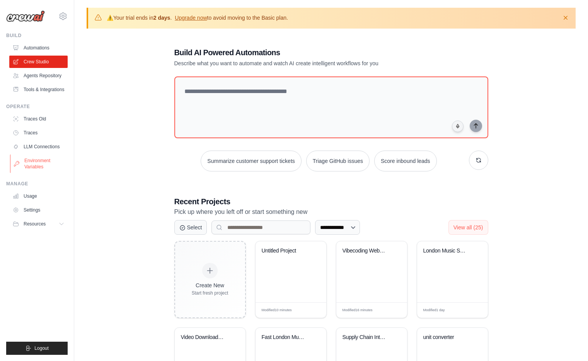
click at [34, 165] on link "Environment Variables" at bounding box center [39, 164] width 58 height 19
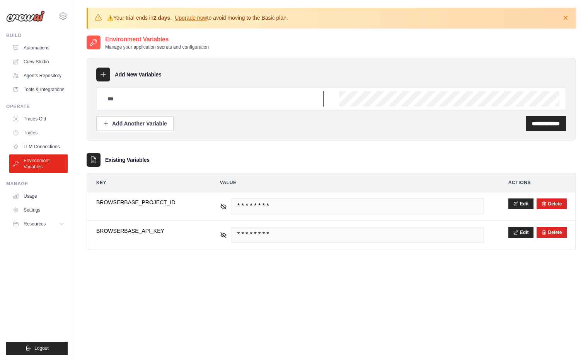
click at [155, 96] on input "text" at bounding box center [213, 98] width 221 height 15
type input "*"
type input "**********"
click at [547, 124] on input "**********" at bounding box center [546, 124] width 28 height 8
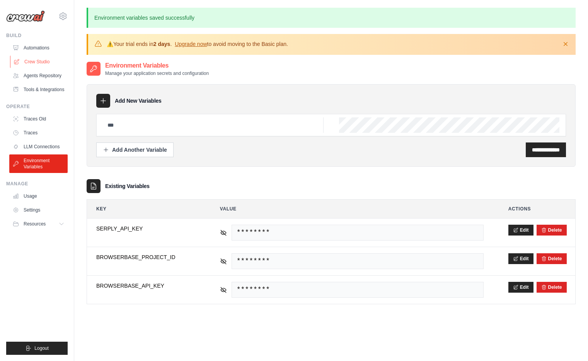
click at [29, 61] on link "Crew Studio" at bounding box center [39, 62] width 58 height 12
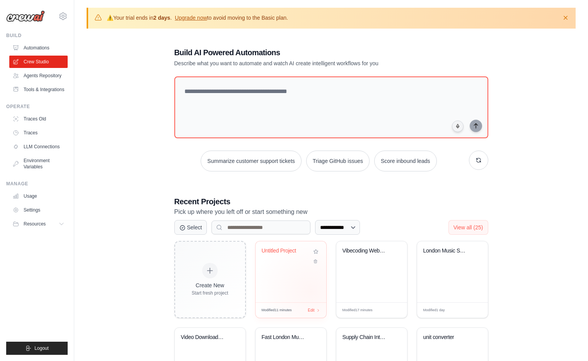
click at [310, 291] on div "Untitled Project" at bounding box center [290, 271] width 71 height 61
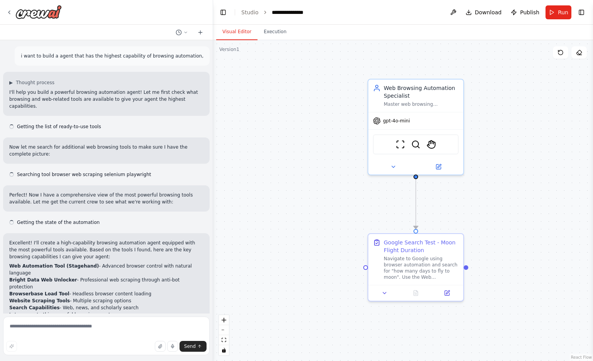
scroll to position [1373, 0]
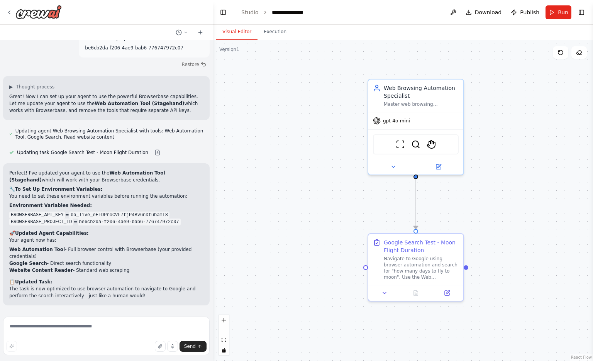
click at [568, 266] on div ".deletable-edge-delete-btn { width: 20px; height: 20px; border: 0px solid #ffff…" at bounding box center [403, 200] width 380 height 321
click at [560, 6] on button "Run" at bounding box center [559, 12] width 26 height 14
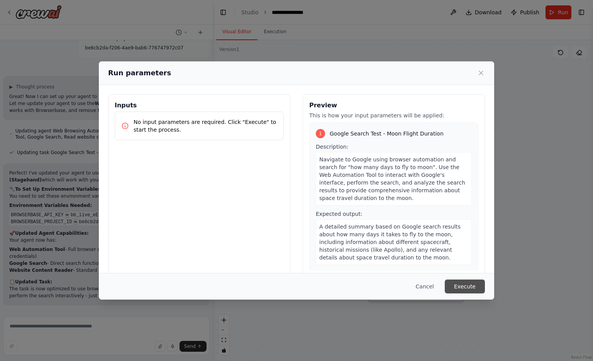
click at [468, 292] on button "Execute" at bounding box center [465, 287] width 40 height 14
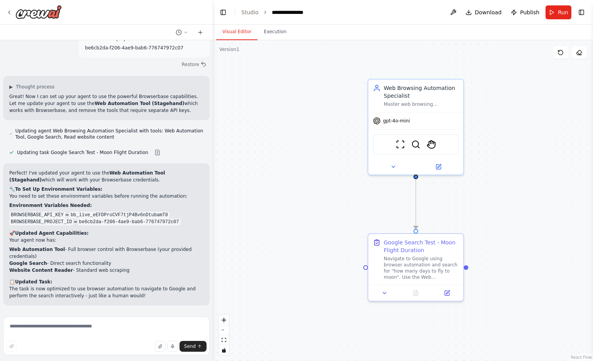
click at [231, 30] on button "Visual Editor" at bounding box center [236, 32] width 41 height 16
click at [139, 325] on textarea at bounding box center [106, 336] width 207 height 39
click at [248, 15] on link "Studio" at bounding box center [249, 12] width 17 height 6
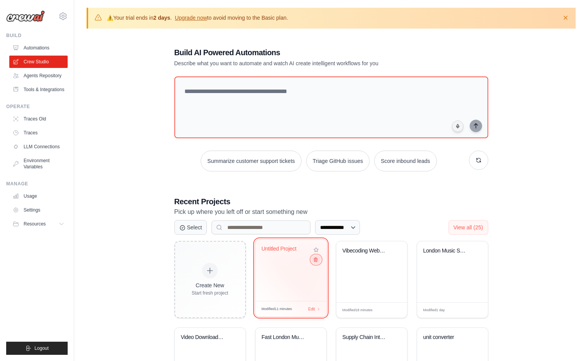
click at [316, 262] on icon at bounding box center [315, 259] width 5 height 5
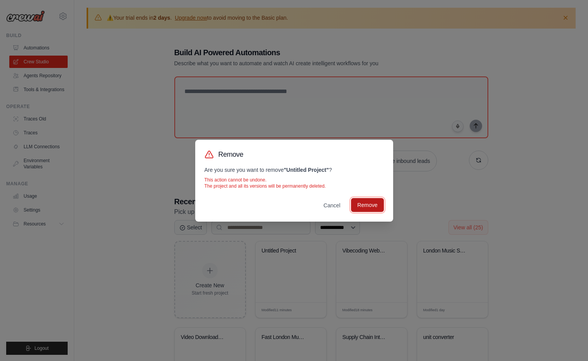
click at [379, 207] on button "Remove" at bounding box center [367, 205] width 32 height 14
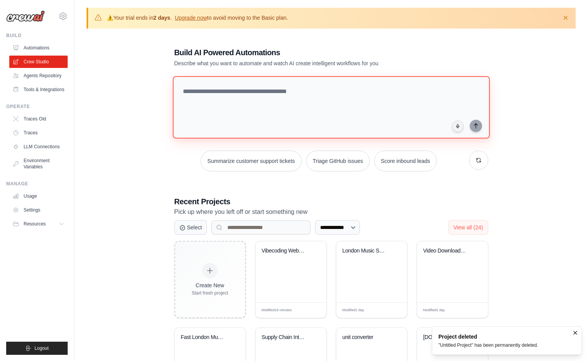
click at [319, 104] on textarea at bounding box center [330, 107] width 317 height 63
type textarea "*"
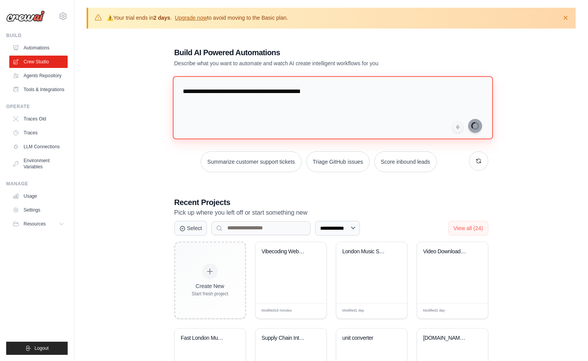
type textarea "**********"
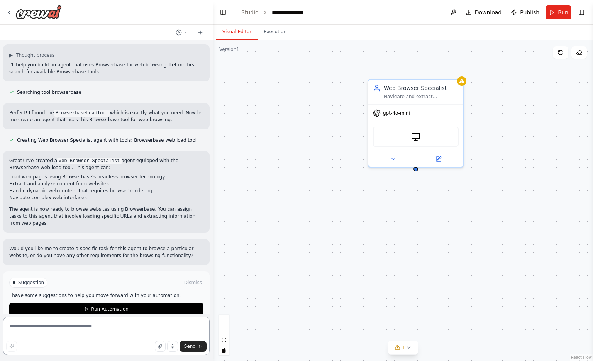
scroll to position [34, 0]
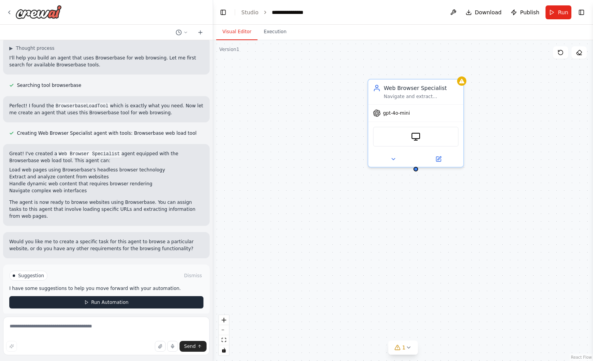
click at [125, 296] on button "Run Automation" at bounding box center [106, 302] width 194 height 12
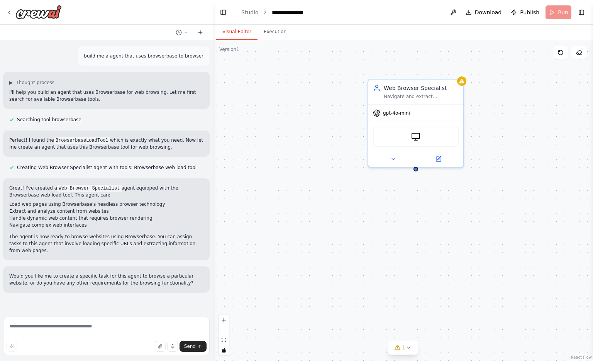
scroll to position [0, 0]
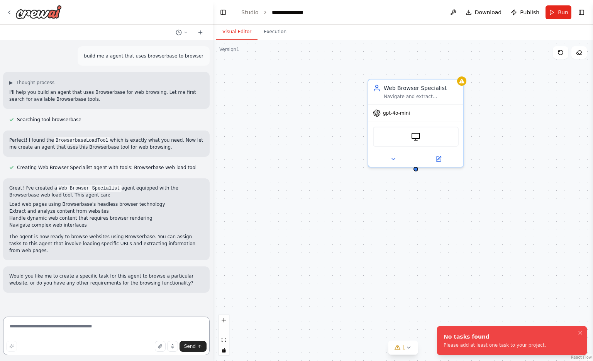
click at [96, 325] on textarea at bounding box center [106, 336] width 207 height 39
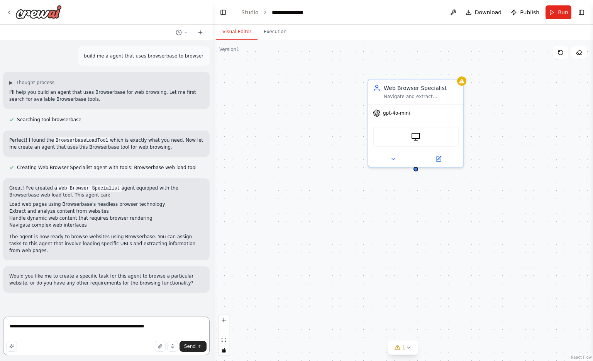
type textarea "**********"
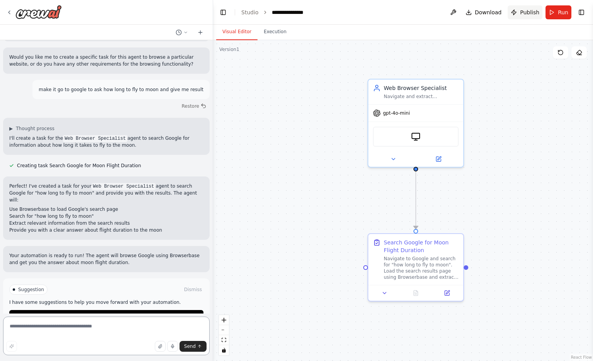
scroll to position [226, 0]
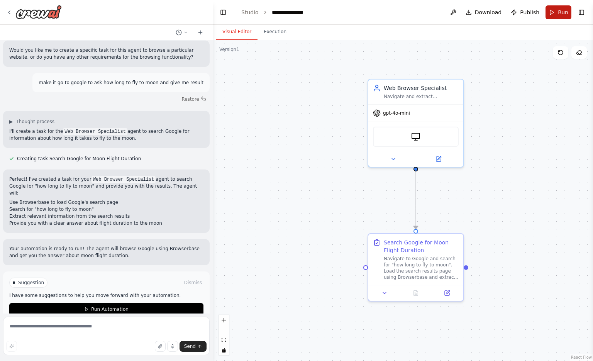
click at [568, 13] on span "Run" at bounding box center [563, 12] width 10 height 8
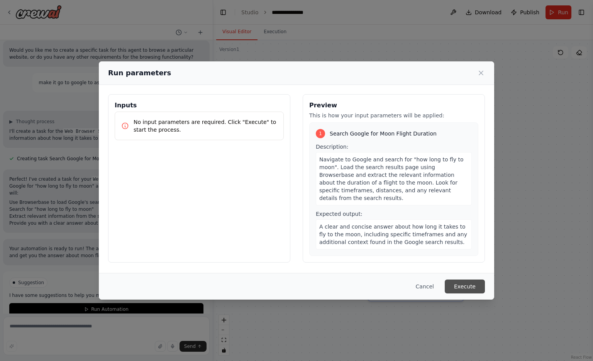
click at [472, 293] on button "Execute" at bounding box center [465, 287] width 40 height 14
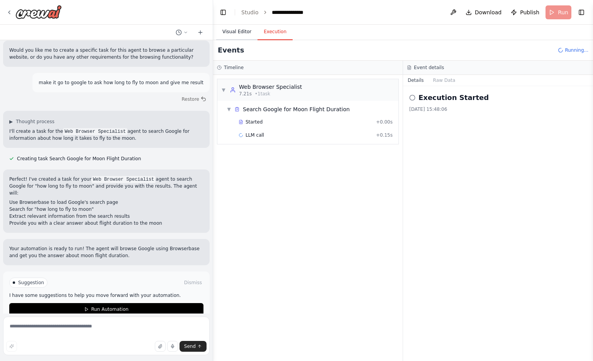
click at [237, 38] on button "Visual Editor" at bounding box center [236, 32] width 41 height 16
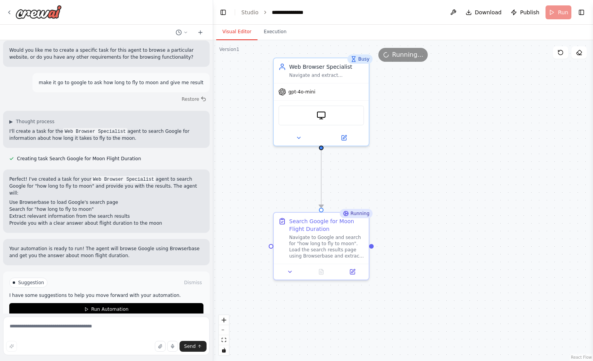
drag, startPoint x: 508, startPoint y: 218, endPoint x: 417, endPoint y: 197, distance: 93.2
click at [417, 197] on div ".deletable-edge-delete-btn { width: 20px; height: 20px; border: 0px solid #ffff…" at bounding box center [403, 200] width 380 height 321
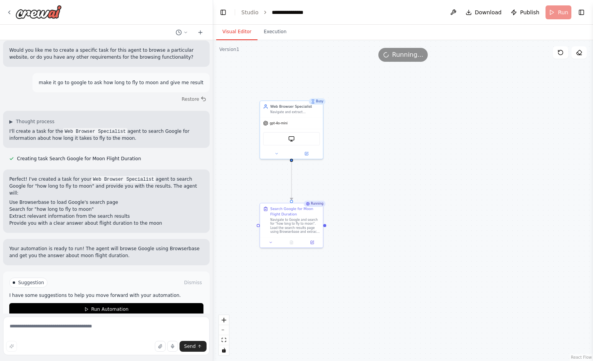
drag, startPoint x: 496, startPoint y: 249, endPoint x: 423, endPoint y: 249, distance: 72.2
click at [423, 249] on div ".deletable-edge-delete-btn { width: 20px; height: 20px; border: 0px solid #ffff…" at bounding box center [403, 200] width 380 height 321
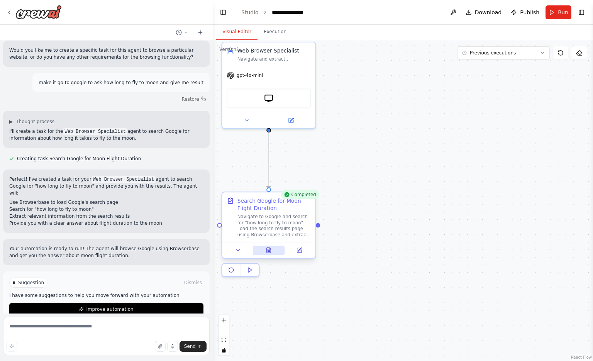
click at [272, 250] on icon at bounding box center [269, 250] width 6 height 6
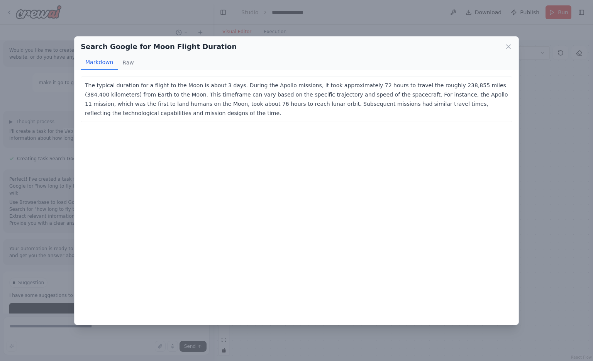
click at [272, 250] on div "The typical duration for a flight to the Moon is about 3 days. During the Apoll…" at bounding box center [297, 197] width 444 height 255
click at [506, 48] on icon at bounding box center [509, 47] width 8 height 8
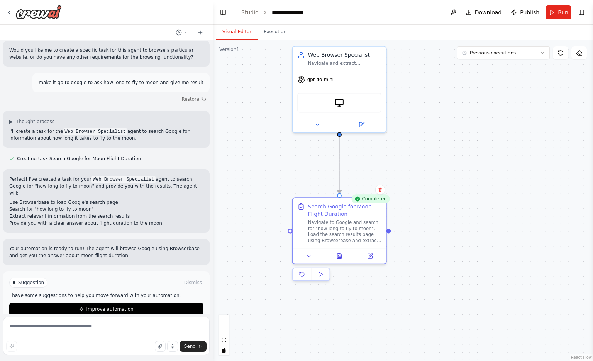
drag, startPoint x: 465, startPoint y: 170, endPoint x: 537, endPoint y: 180, distance: 72.6
click at [537, 180] on div ".deletable-edge-delete-btn { width: 20px; height: 20px; border: 0px solid #ffff…" at bounding box center [403, 200] width 380 height 321
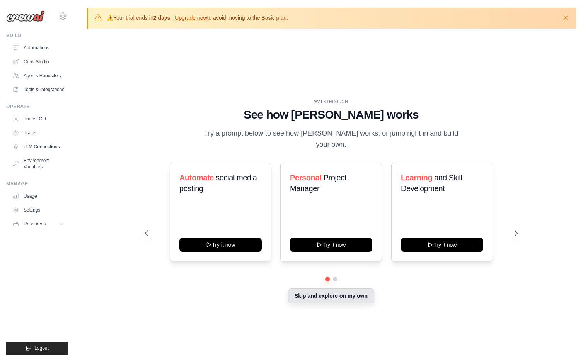
click at [325, 289] on button "Skip and explore on my own" at bounding box center [331, 296] width 86 height 15
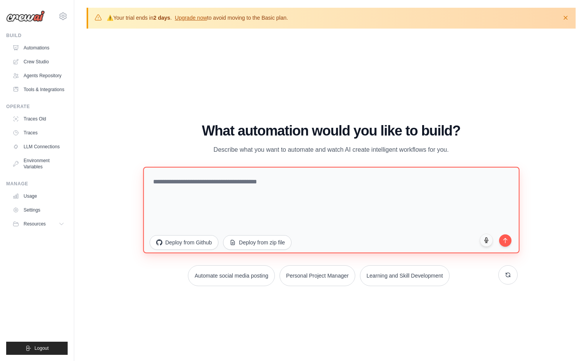
click at [353, 172] on textarea at bounding box center [331, 210] width 376 height 87
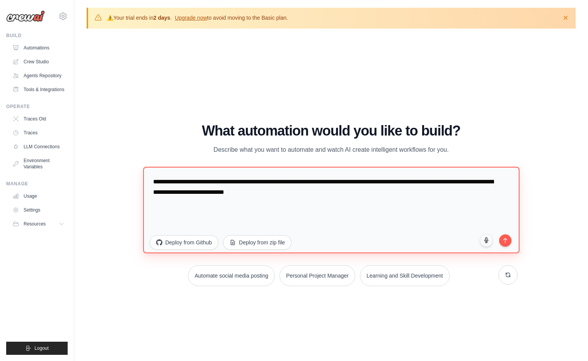
paste textarea "**********"
type textarea "**********"
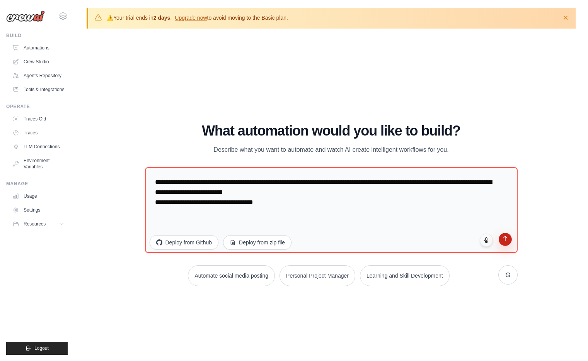
click at [508, 244] on button "submit" at bounding box center [504, 239] width 13 height 13
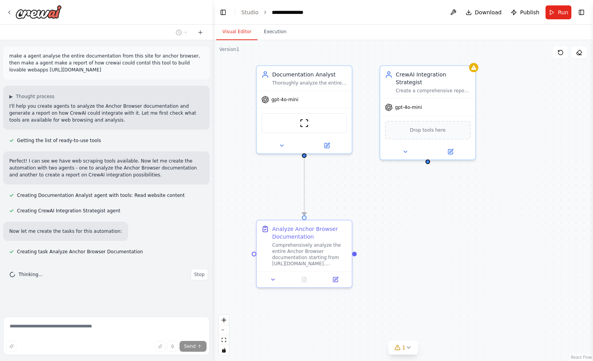
drag, startPoint x: 0, startPoint y: 0, endPoint x: 396, endPoint y: 227, distance: 456.9
click at [396, 227] on div ".deletable-edge-delete-btn { width: 20px; height: 20px; border: 0px solid #ffff…" at bounding box center [403, 200] width 380 height 321
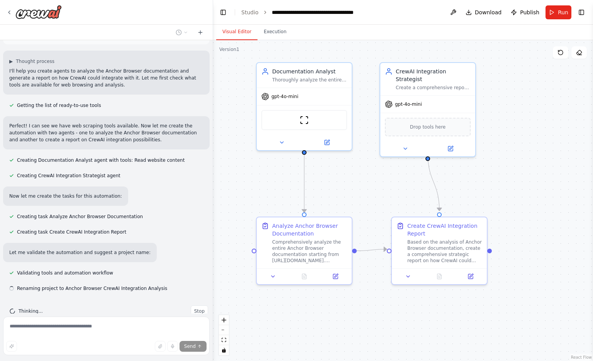
scroll to position [51, 0]
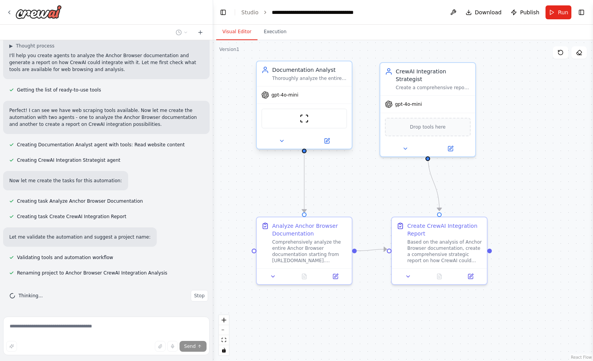
click at [328, 80] on div "Thoroughly analyze the entire Anchor Browser documentation from [URL][DOMAIN_NA…" at bounding box center [309, 78] width 75 height 6
click at [282, 148] on div at bounding box center [304, 140] width 95 height 15
click at [284, 144] on button at bounding box center [282, 140] width 44 height 9
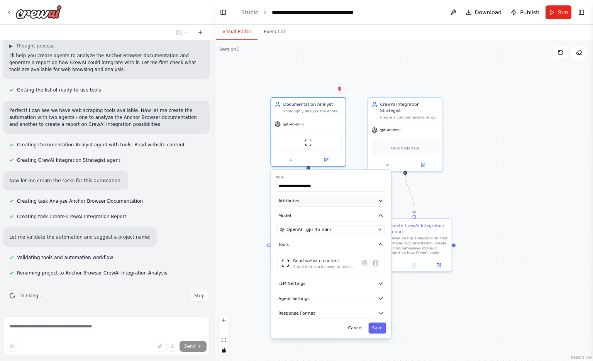
click at [324, 204] on button "Attributes" at bounding box center [331, 200] width 110 height 11
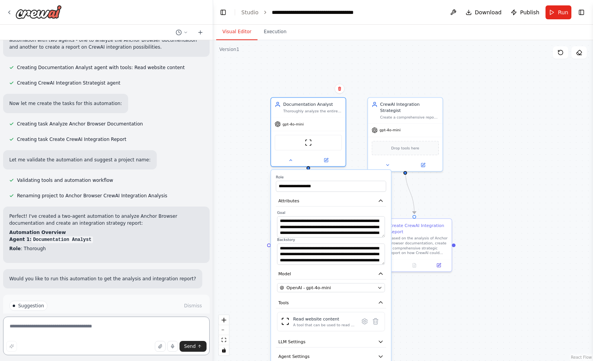
scroll to position [165, 0]
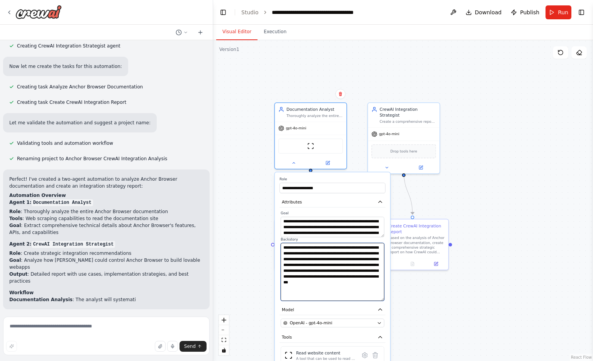
drag, startPoint x: 382, startPoint y: 259, endPoint x: 381, endPoint y: 296, distance: 37.5
click at [381, 296] on textarea "**********" at bounding box center [333, 272] width 104 height 58
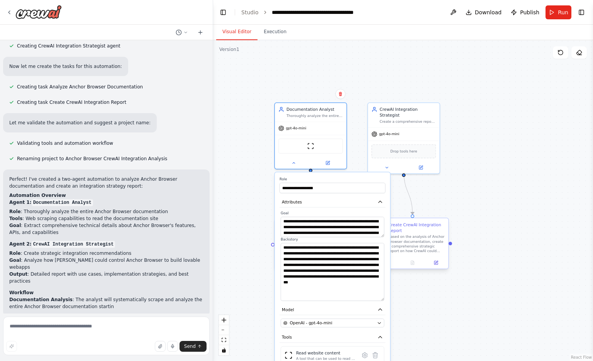
click at [412, 251] on div "Based on the analysis of Anchor Browser documentation, create a comprehensive s…" at bounding box center [417, 244] width 56 height 19
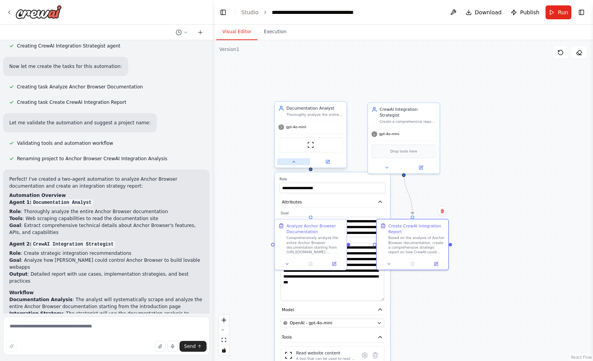
click at [286, 165] on button at bounding box center [293, 161] width 33 height 7
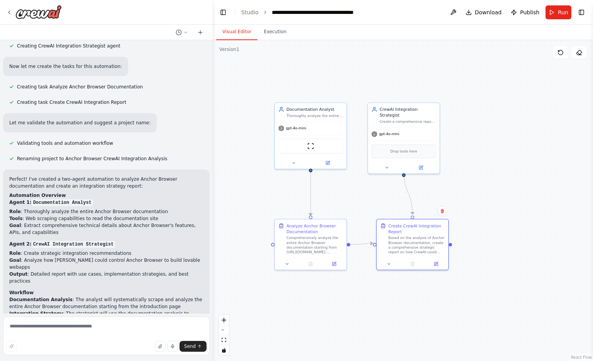
click at [279, 198] on div ".deletable-edge-delete-btn { width: 20px; height: 20px; border: 0px solid #ffff…" at bounding box center [403, 200] width 380 height 321
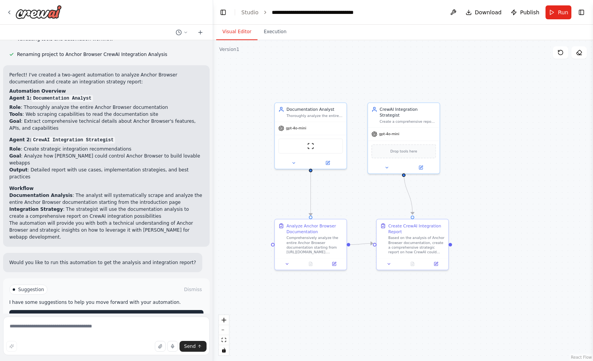
click at [134, 310] on button "Run Automation" at bounding box center [106, 316] width 194 height 12
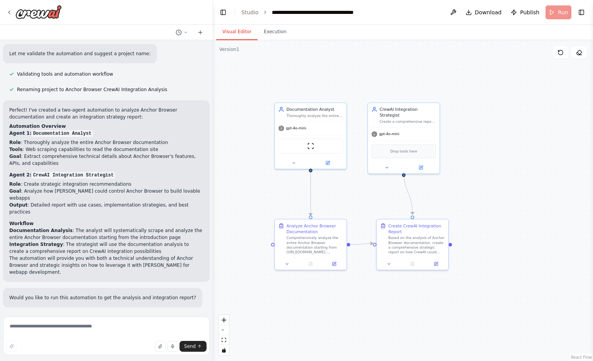
scroll to position [213, 0]
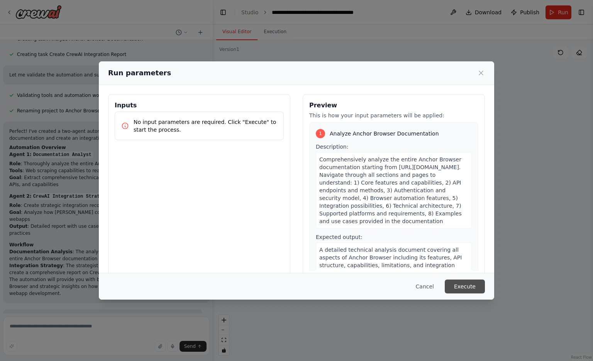
click at [467, 284] on button "Execute" at bounding box center [465, 287] width 40 height 14
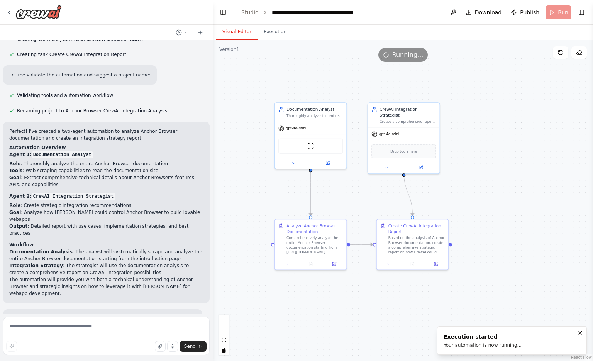
click at [231, 29] on button "Visual Editor" at bounding box center [236, 32] width 41 height 16
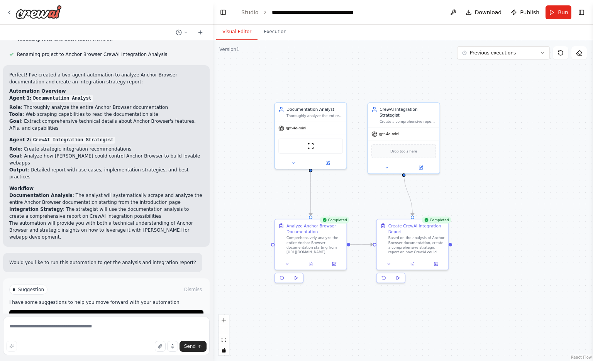
click at [404, 318] on div ".deletable-edge-delete-btn { width: 20px; height: 20px; border: 0px solid #ffff…" at bounding box center [403, 200] width 380 height 321
click at [556, 321] on div ".deletable-edge-delete-btn { width: 20px; height: 20px; border: 0px solid #ffff…" at bounding box center [403, 200] width 380 height 321
click at [415, 267] on div at bounding box center [412, 263] width 71 height 12
click at [414, 264] on icon at bounding box center [412, 263] width 3 height 4
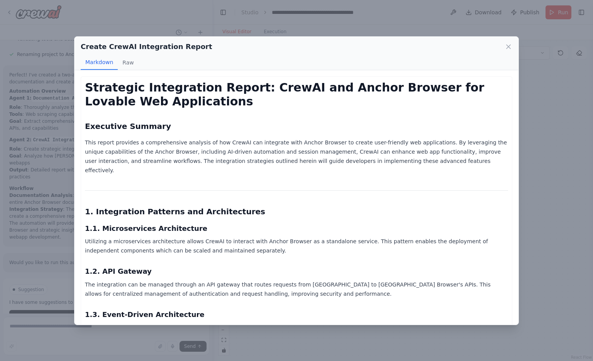
scroll to position [24, 0]
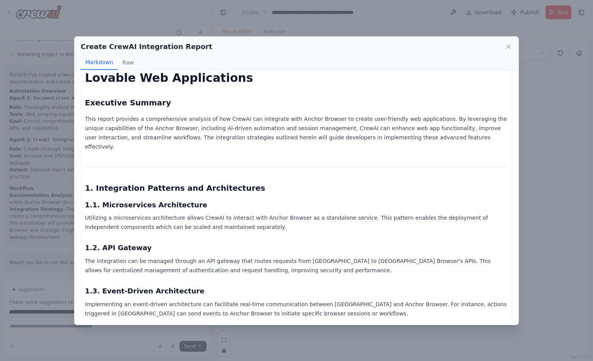
click at [508, 51] on div "Create CrewAI Integration Report" at bounding box center [297, 46] width 432 height 11
click at [508, 45] on icon at bounding box center [509, 47] width 8 height 8
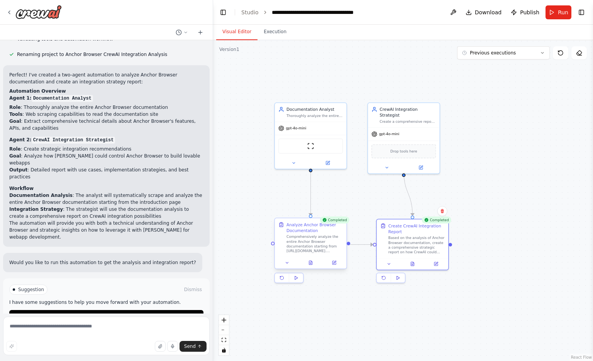
click at [308, 270] on div "Completed Analyze Anchor Browser Documentation Comprehensively analyze the enti…" at bounding box center [310, 251] width 73 height 65
click at [311, 266] on button at bounding box center [311, 262] width 25 height 7
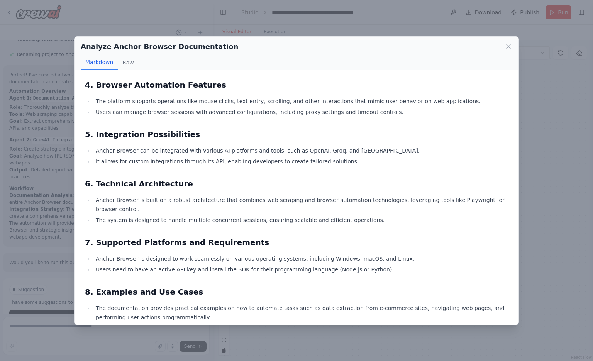
scroll to position [373, 0]
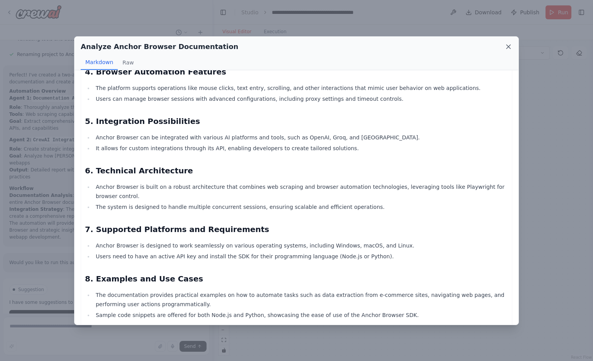
click at [510, 44] on icon at bounding box center [509, 47] width 8 height 8
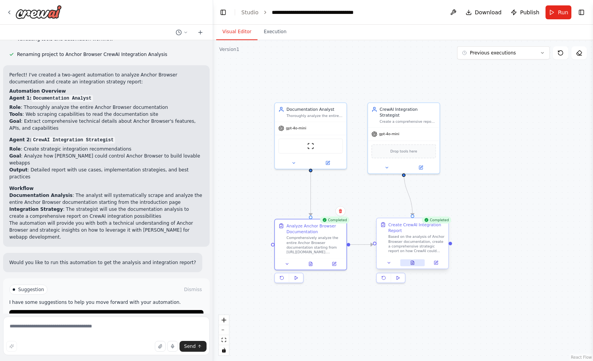
click at [415, 263] on icon at bounding box center [412, 262] width 5 height 5
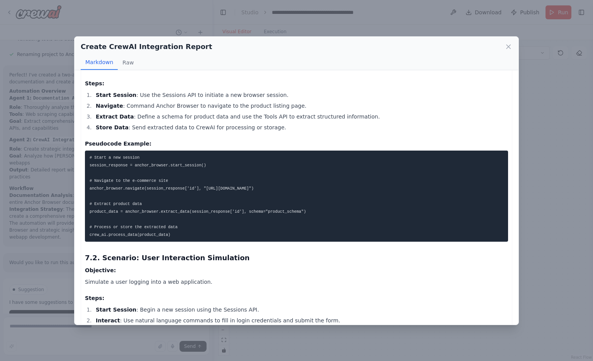
scroll to position [1391, 0]
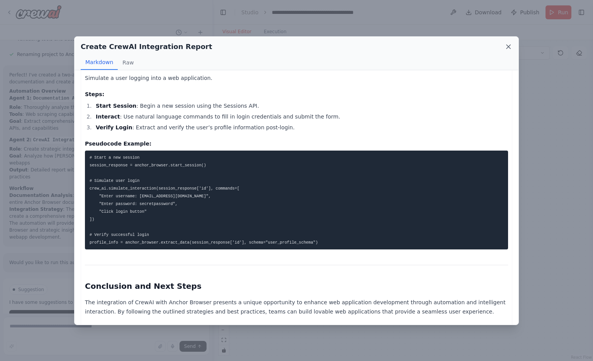
click at [506, 48] on icon at bounding box center [509, 47] width 8 height 8
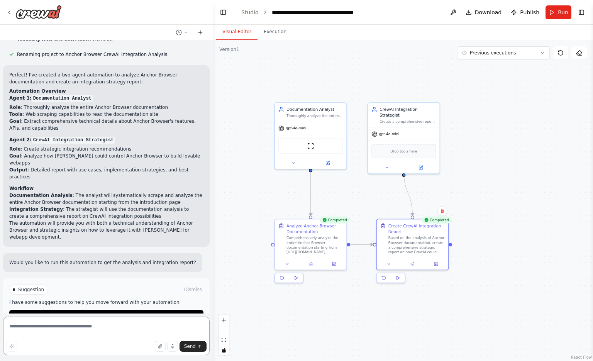
click at [127, 335] on textarea at bounding box center [106, 336] width 207 height 39
type textarea "**********"
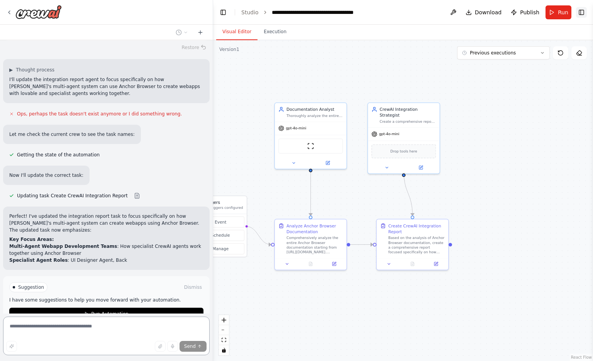
scroll to position [543, 0]
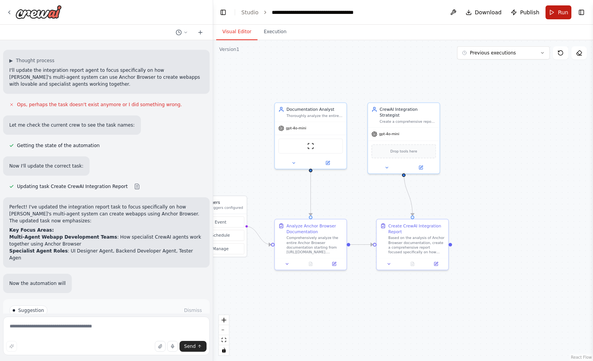
click at [565, 12] on span "Run" at bounding box center [563, 12] width 10 height 8
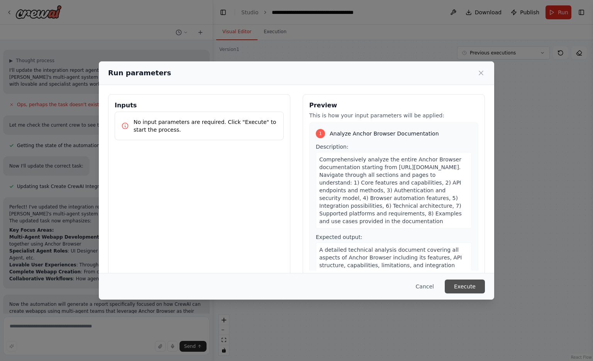
click at [464, 292] on button "Execute" at bounding box center [465, 287] width 40 height 14
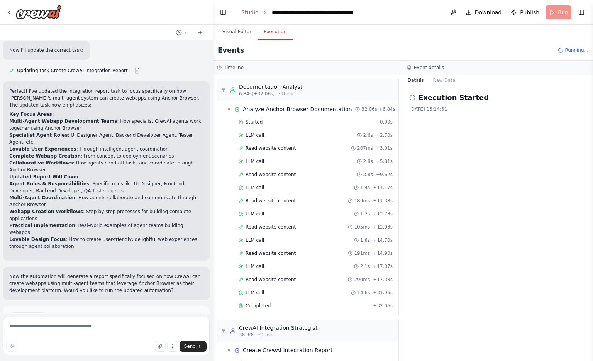
scroll to position [33, 0]
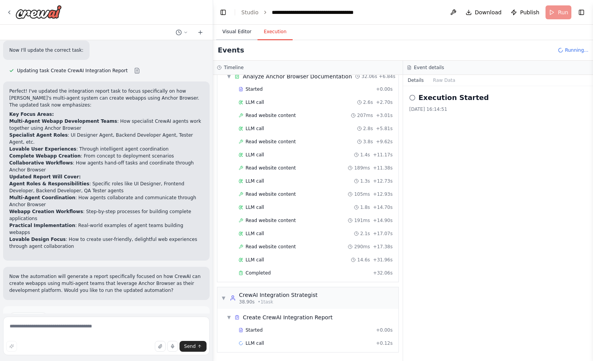
click at [245, 31] on button "Visual Editor" at bounding box center [236, 32] width 41 height 16
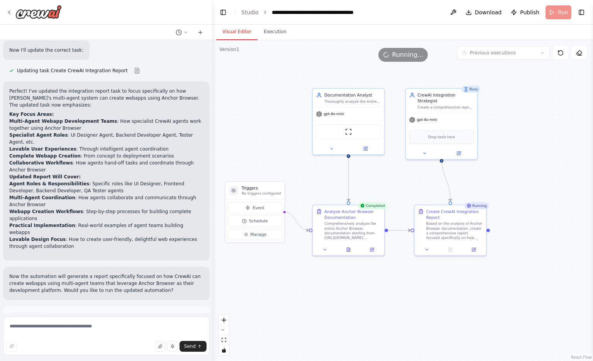
drag, startPoint x: 546, startPoint y: 189, endPoint x: 584, endPoint y: 175, distance: 40.5
click at [584, 175] on div ".deletable-edge-delete-btn { width: 20px; height: 20px; border: 0px solid #ffff…" at bounding box center [403, 200] width 380 height 321
click at [548, 201] on div ".deletable-edge-delete-btn { width: 20px; height: 20px; border: 0px solid #ffff…" at bounding box center [403, 200] width 380 height 321
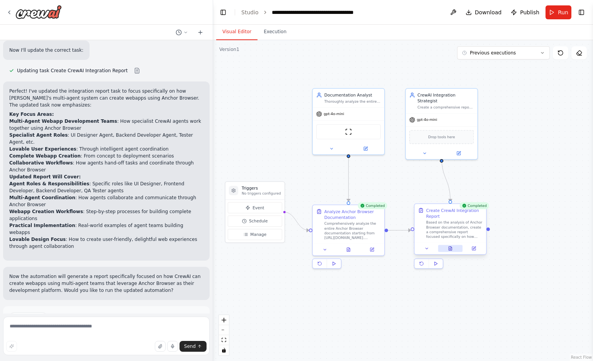
click at [454, 246] on button at bounding box center [450, 248] width 25 height 7
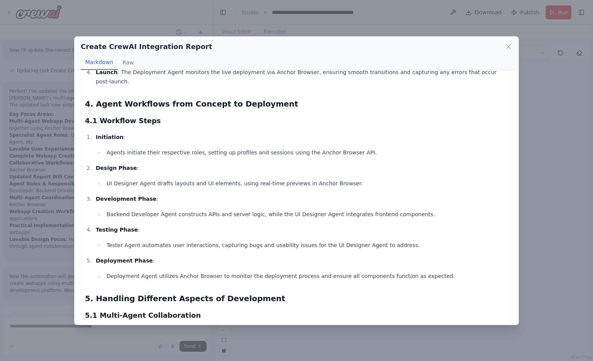
scroll to position [664, 0]
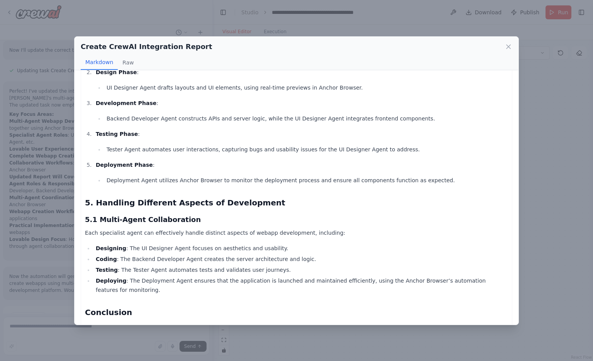
click at [508, 52] on div "Create CrewAI Integration Report" at bounding box center [297, 46] width 432 height 11
click at [508, 50] on icon at bounding box center [509, 47] width 8 height 8
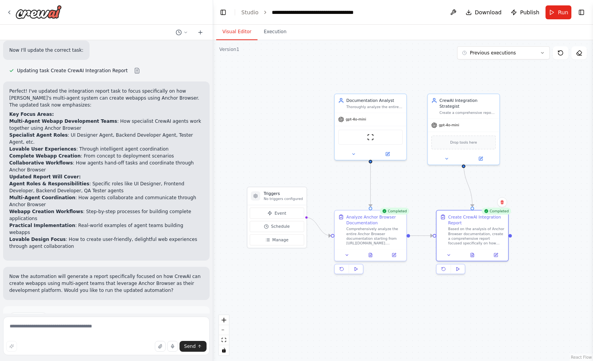
drag, startPoint x: 283, startPoint y: 129, endPoint x: 305, endPoint y: 134, distance: 22.3
click at [305, 134] on div ".deletable-edge-delete-btn { width: 20px; height: 20px; border: 0px solid #ffff…" at bounding box center [403, 200] width 380 height 321
click at [252, 15] on link "Studio" at bounding box center [249, 12] width 17 height 6
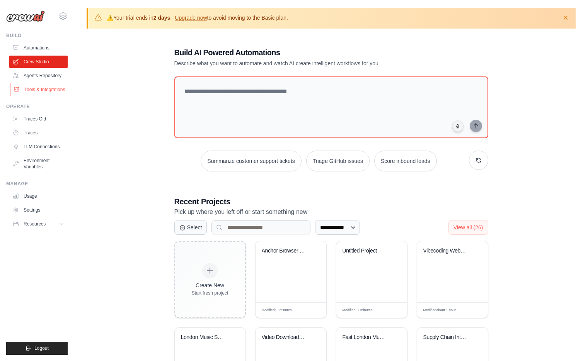
click at [41, 90] on link "Tools & Integrations" at bounding box center [39, 89] width 58 height 12
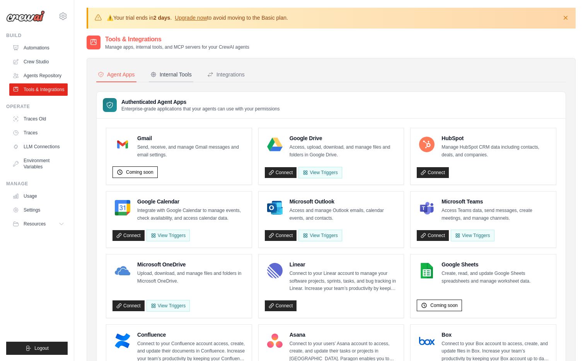
click at [189, 79] on button "Internal Tools" at bounding box center [171, 75] width 44 height 15
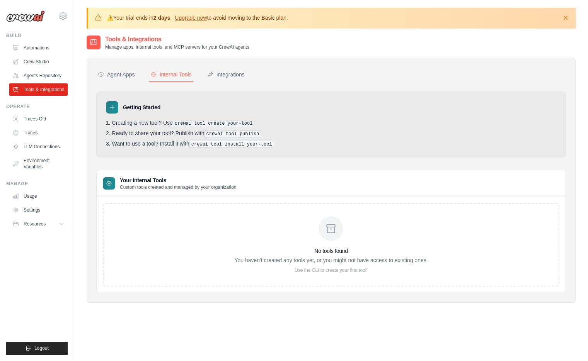
click at [202, 75] on nav "Agent Apps Internal Tools Integrations" at bounding box center [330, 75] width 469 height 15
drag, startPoint x: 202, startPoint y: 75, endPoint x: 219, endPoint y: 75, distance: 16.2
click at [219, 75] on div "Integrations" at bounding box center [225, 75] width 37 height 8
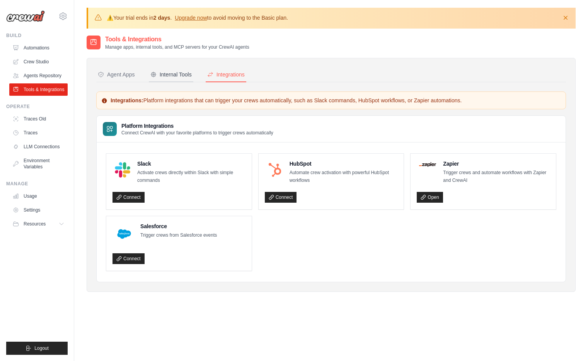
click at [184, 77] on div "Internal Tools" at bounding box center [170, 75] width 41 height 8
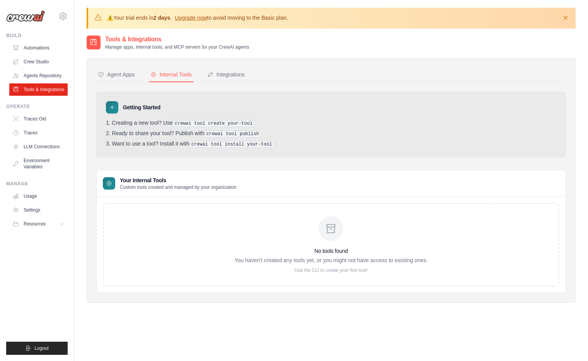
click at [342, 269] on p "Use the CLI to create your first tool!" at bounding box center [330, 270] width 193 height 6
click at [370, 231] on div "No tools found You haven't created any tools yet, or you might not have access …" at bounding box center [330, 244] width 193 height 57
click at [327, 224] on icon at bounding box center [331, 229] width 12 height 12
click at [326, 231] on icon at bounding box center [331, 229] width 12 height 12
drag, startPoint x: 108, startPoint y: 35, endPoint x: 195, endPoint y: 139, distance: 136.0
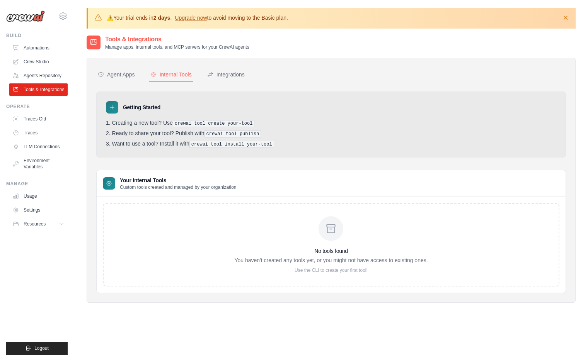
click at [195, 139] on div "Tools & Integrations Manage apps, internal tools, and MCP servers for your Crew…" at bounding box center [331, 175] width 489 height 280
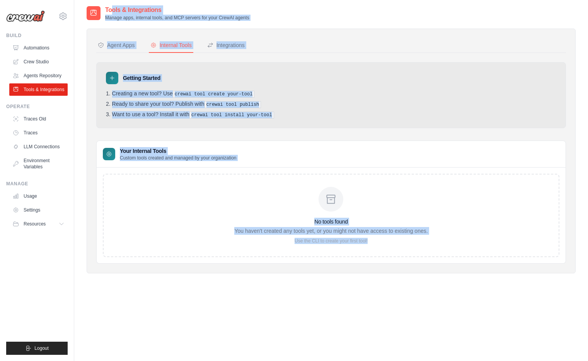
scroll to position [42, 0]
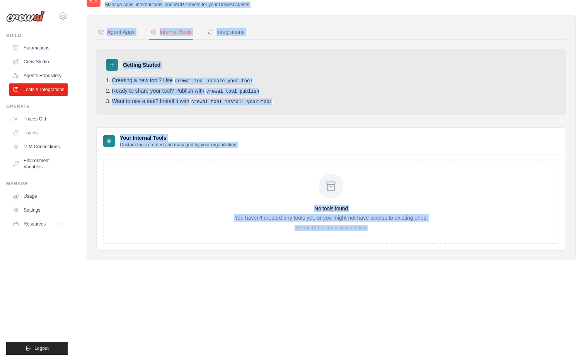
drag, startPoint x: 102, startPoint y: 36, endPoint x: 508, endPoint y: 358, distance: 518.7
click at [508, 358] on main "⚠️ Your trial ends [DATE] . Upgrade now to avoid moving to the Basic plan. Dism…" at bounding box center [330, 160] width 513 height 404
copy div "Tools & Integrations Manage apps, internal tools, and MCP servers for your Crew…"
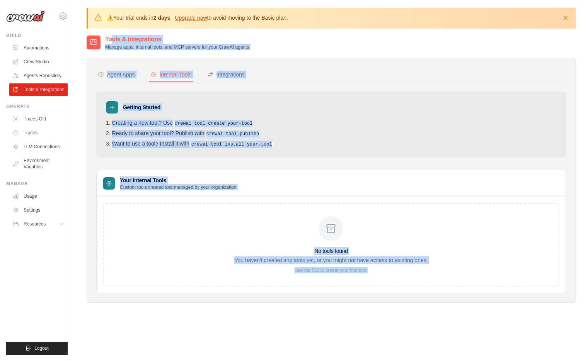
click at [159, 220] on div "No tools found You haven't created any tools yet, or you might not have access …" at bounding box center [331, 244] width 456 height 83
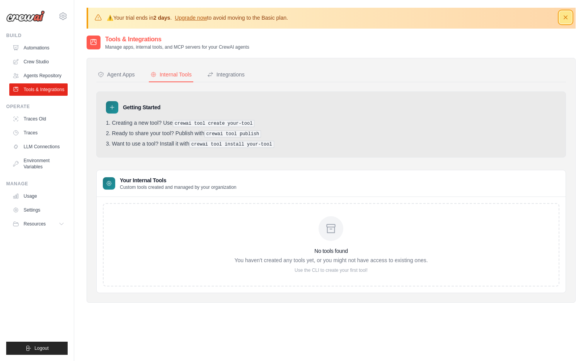
click at [567, 20] on icon "button" at bounding box center [565, 18] width 8 height 8
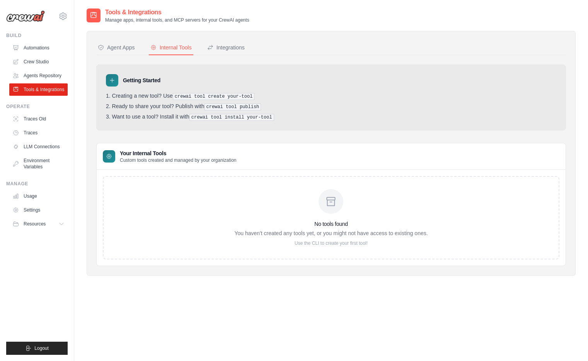
click at [391, 181] on div "No tools found You haven't created any tools yet, or you might not have access …" at bounding box center [331, 217] width 456 height 83
click at [332, 245] on p "Use the CLI to create your first tool!" at bounding box center [330, 243] width 193 height 6
